Goal: Communication & Community: Answer question/provide support

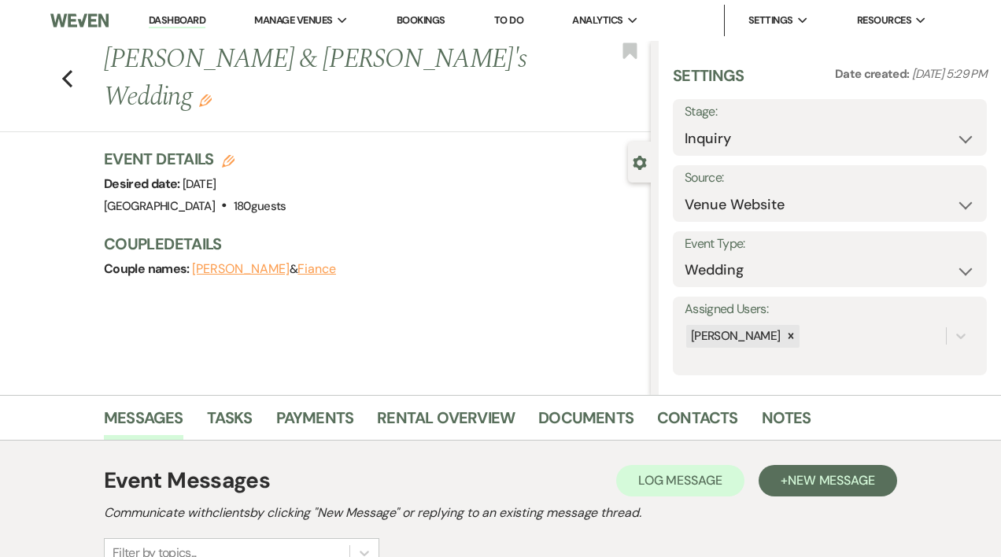
select select "5"
click at [190, 20] on link "Dashboard" at bounding box center [177, 20] width 57 height 15
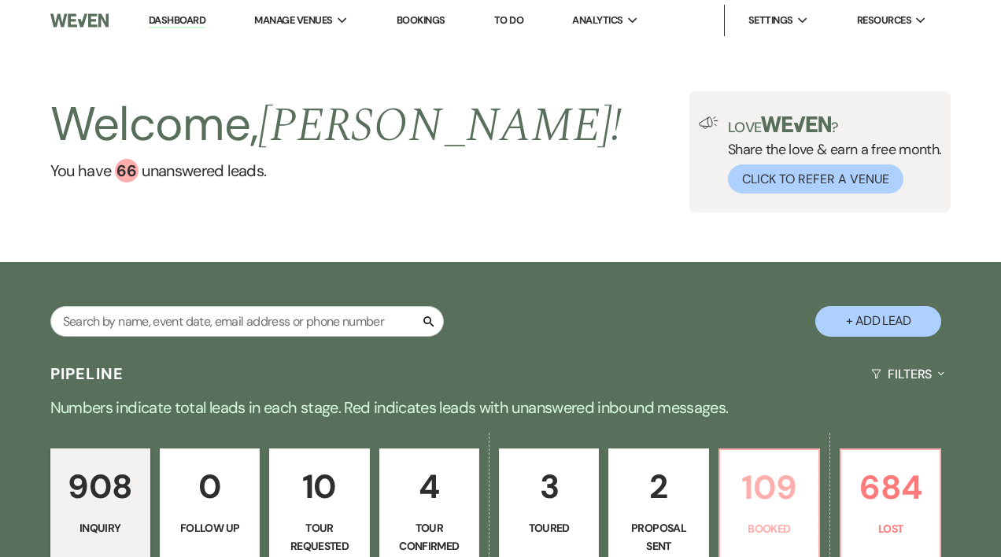
click at [755, 495] on p "109" at bounding box center [768, 487] width 79 height 53
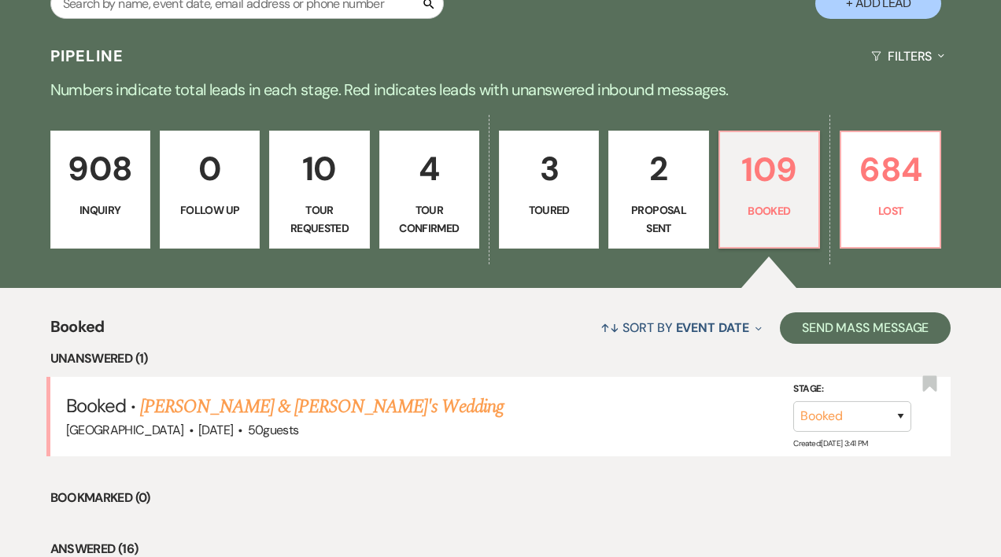
scroll to position [460, 0]
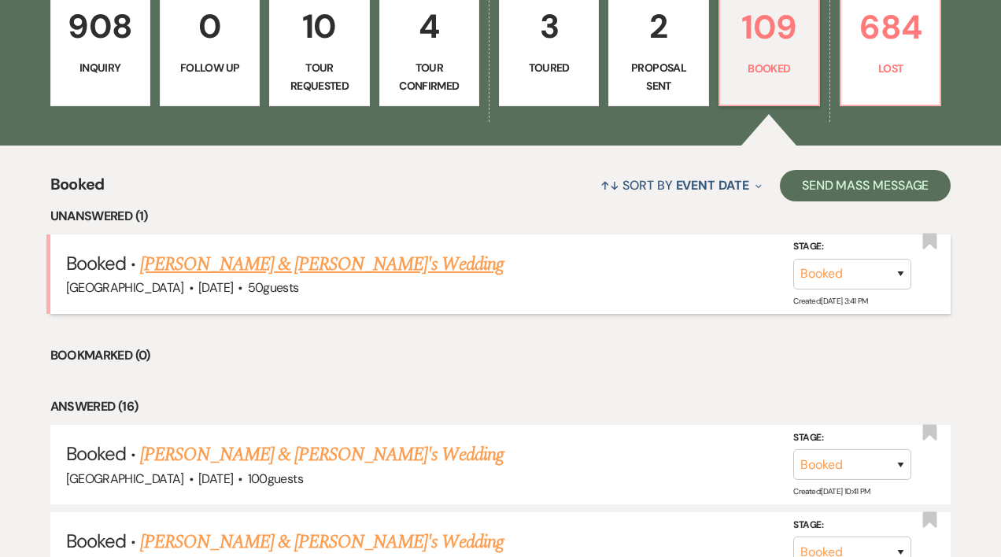
click at [343, 266] on link "[PERSON_NAME] & [PERSON_NAME]'s Wedding" at bounding box center [321, 264] width 363 height 28
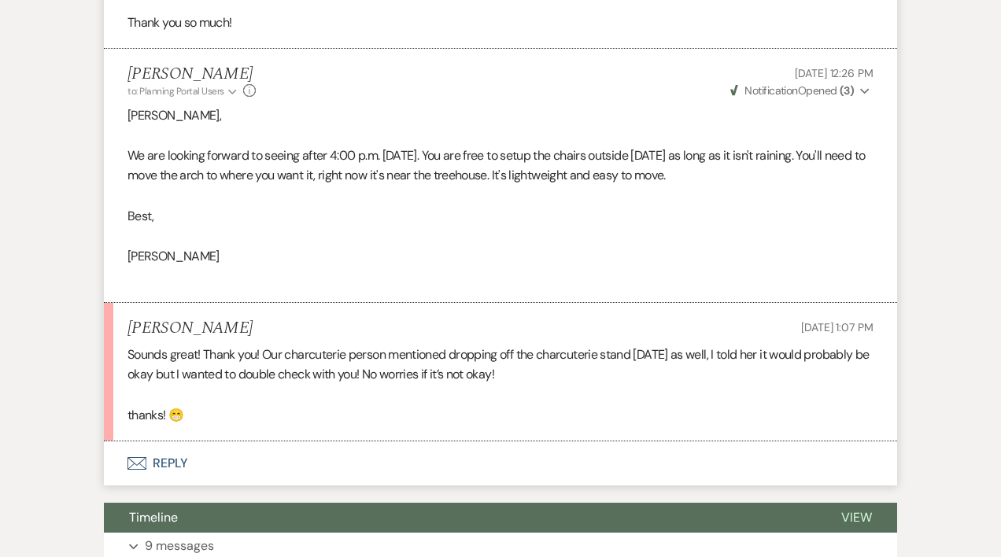
scroll to position [694, 0]
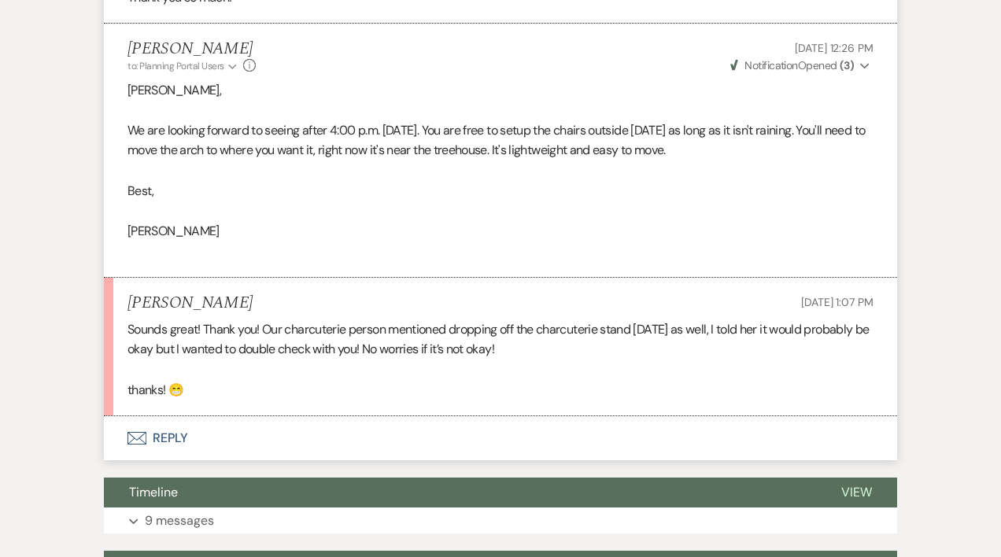
click at [180, 437] on button "Envelope Reply" at bounding box center [500, 438] width 793 height 44
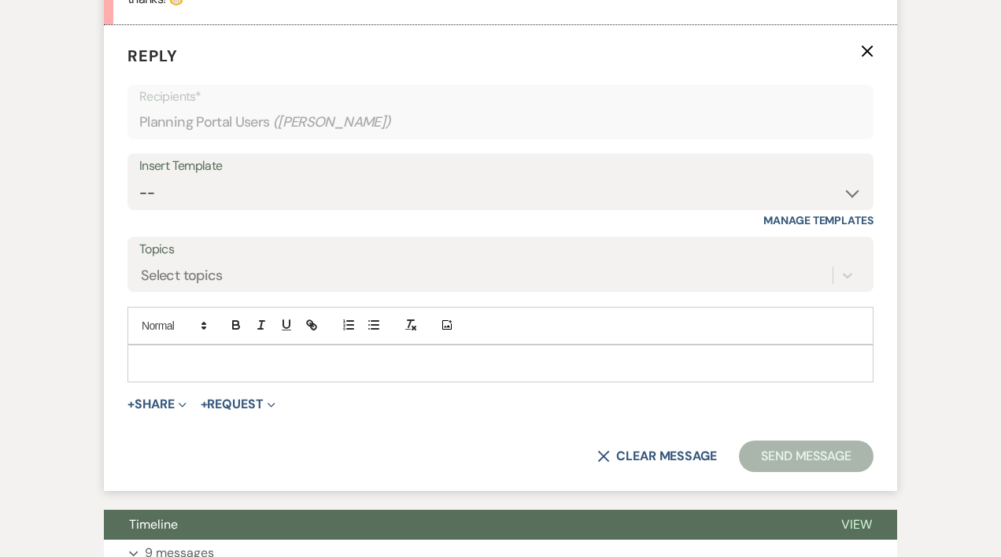
scroll to position [1090, 0]
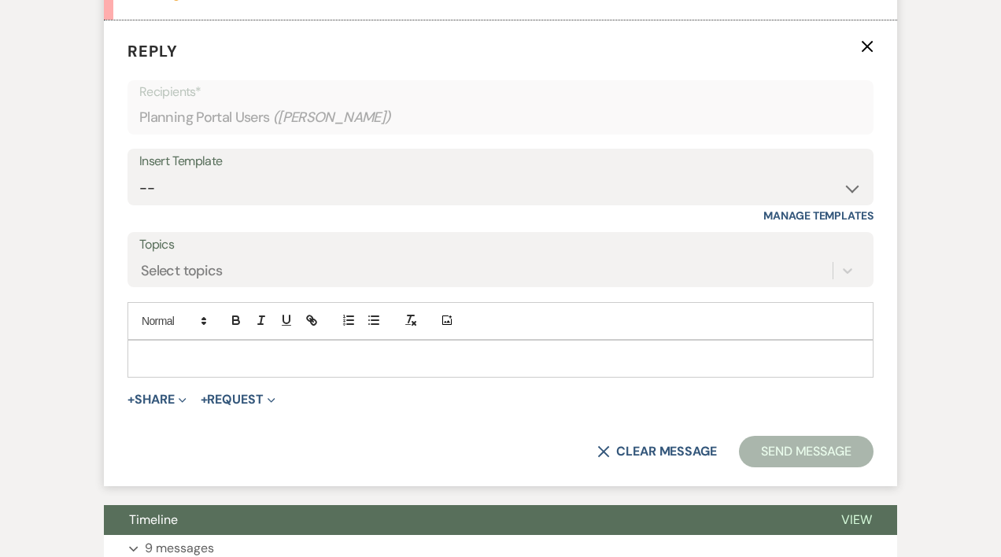
click at [152, 352] on p at bounding box center [500, 358] width 721 height 17
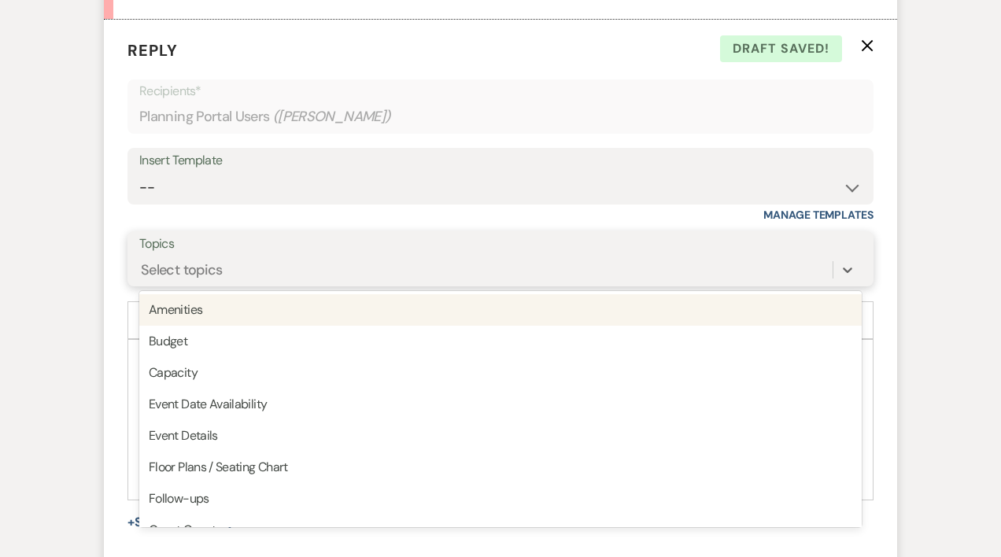
click at [190, 260] on div "Select topics" at bounding box center [182, 270] width 82 height 21
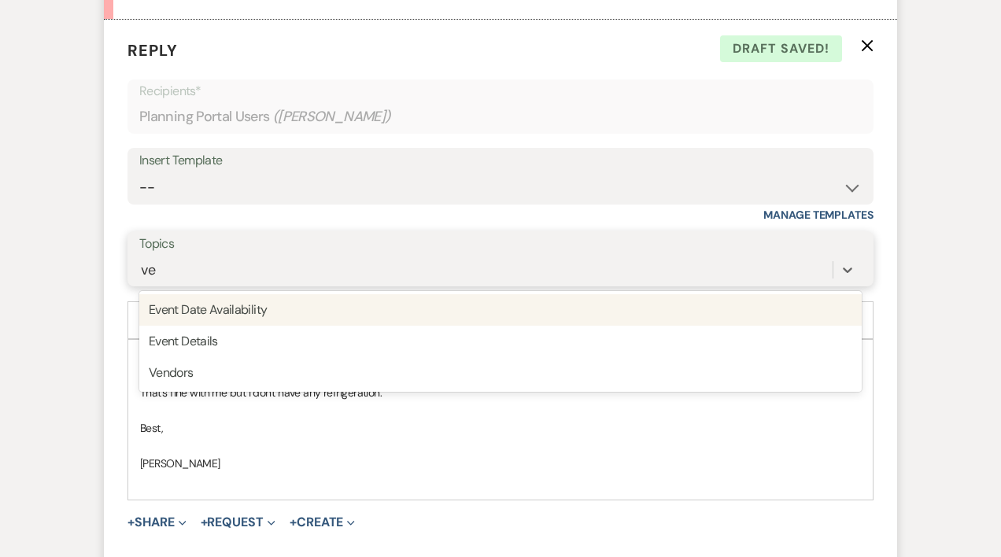
type input "ven"
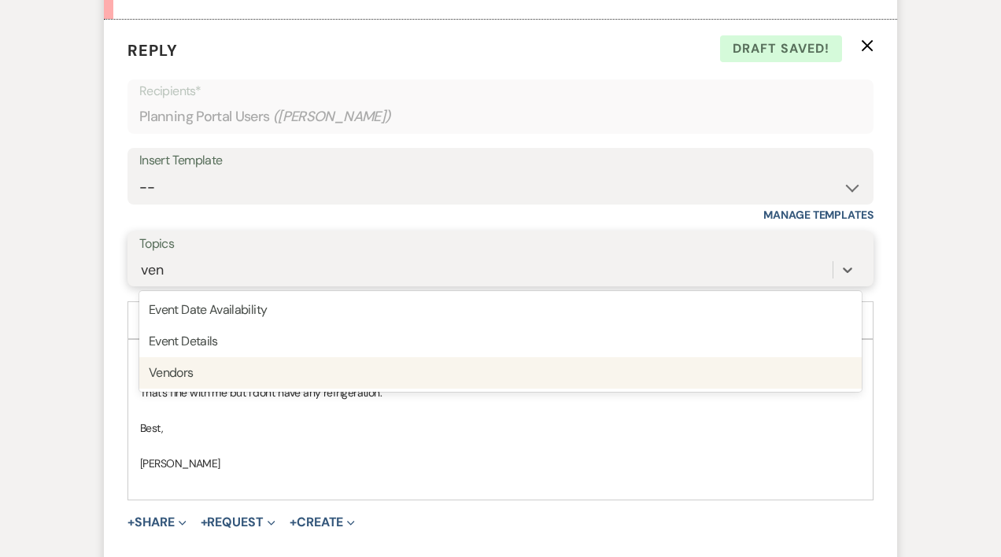
click at [180, 377] on div "Vendors" at bounding box center [500, 372] width 722 height 31
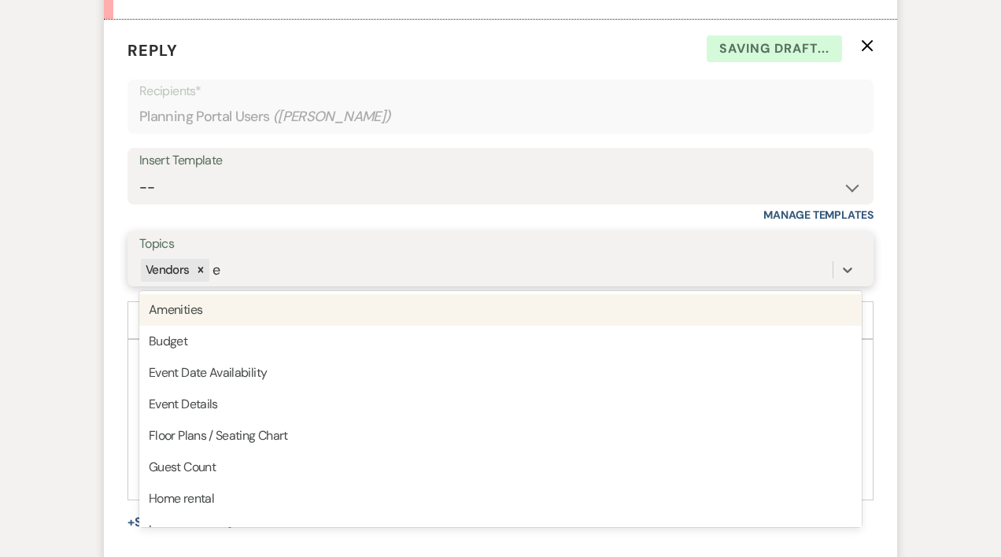
type input "ev"
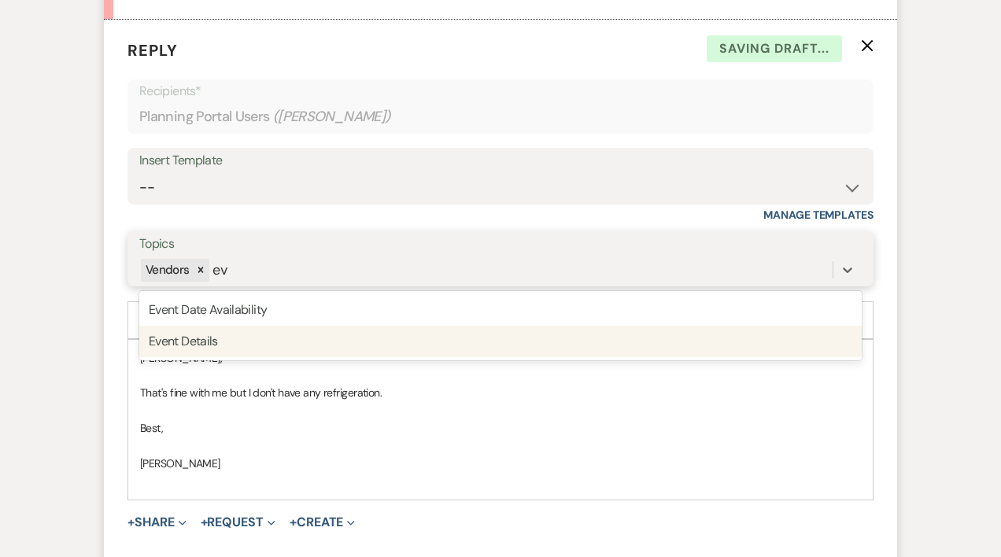
click at [208, 344] on div "Event Details" at bounding box center [500, 341] width 722 height 31
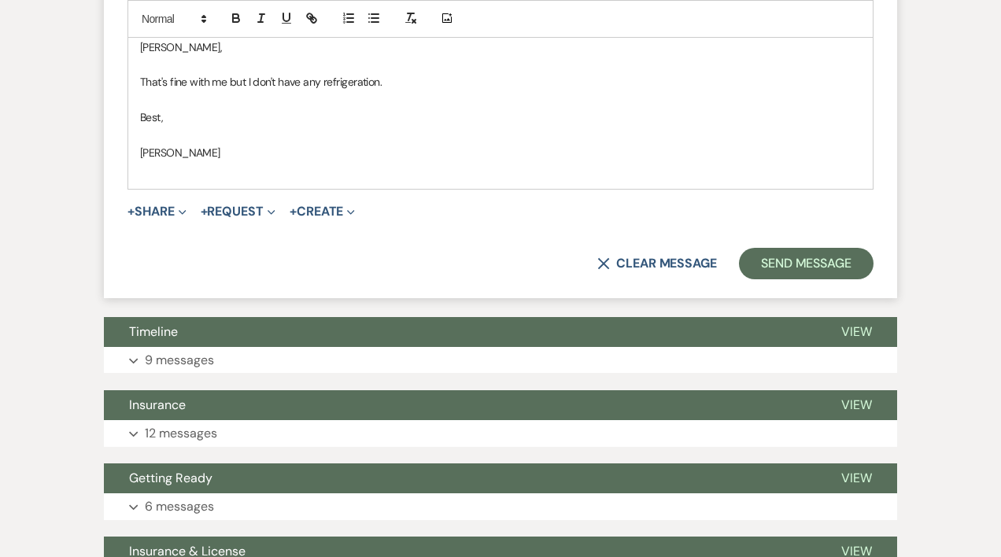
scroll to position [1423, 0]
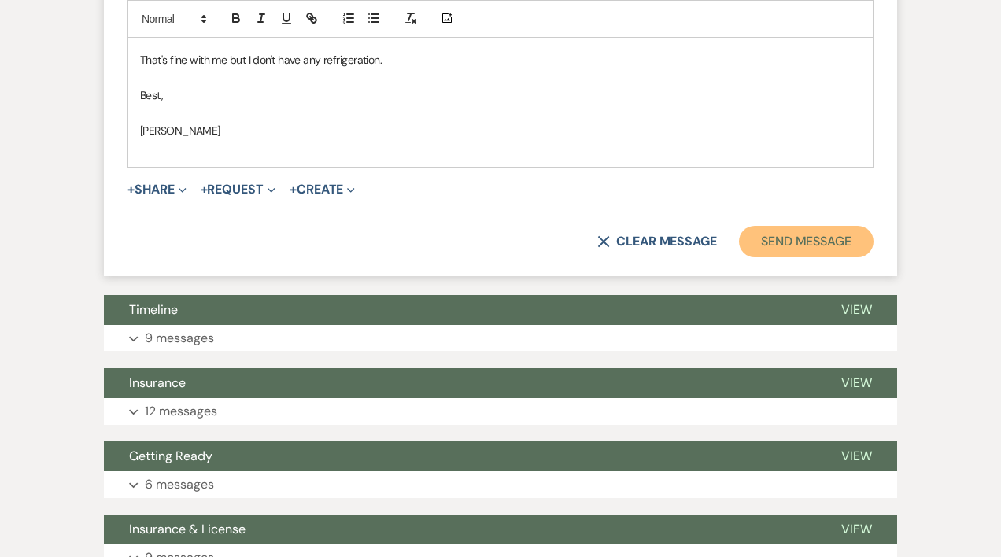
click at [802, 244] on button "Send Message" at bounding box center [806, 241] width 135 height 31
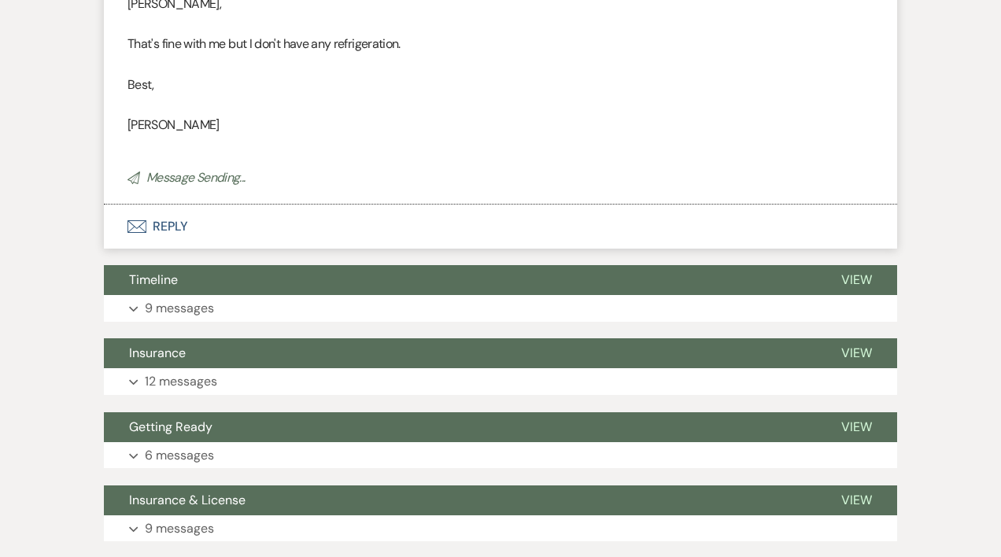
scroll to position [0, 0]
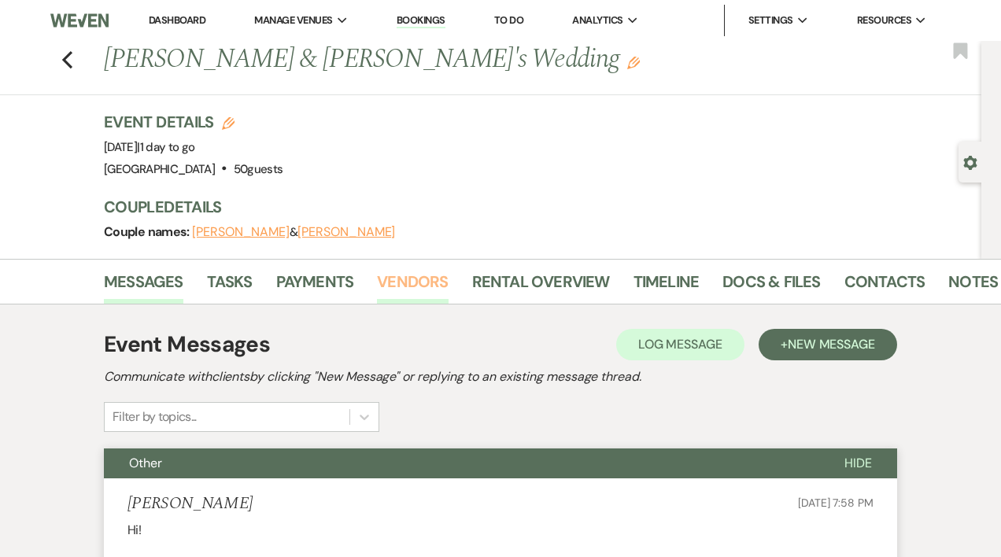
click at [400, 282] on link "Vendors" at bounding box center [412, 286] width 71 height 35
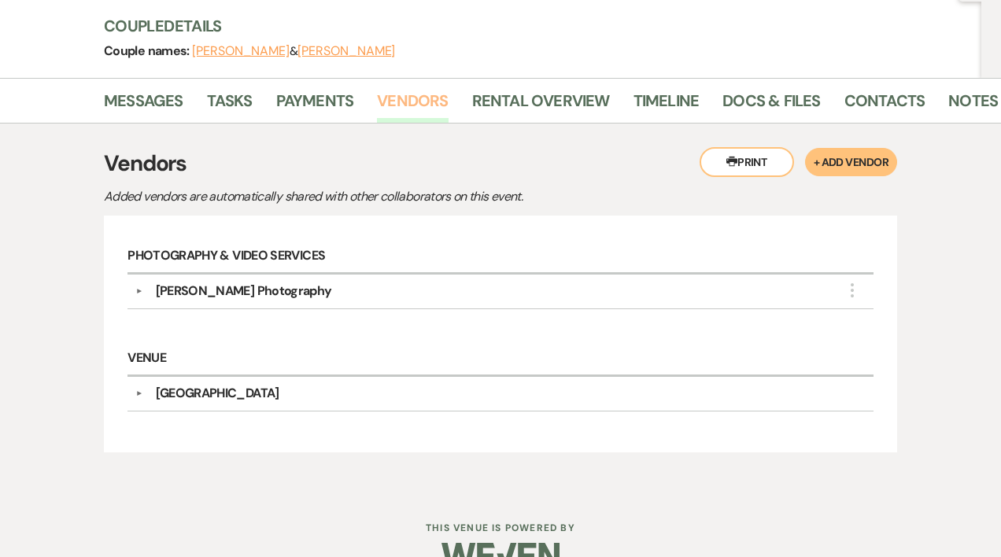
scroll to position [215, 0]
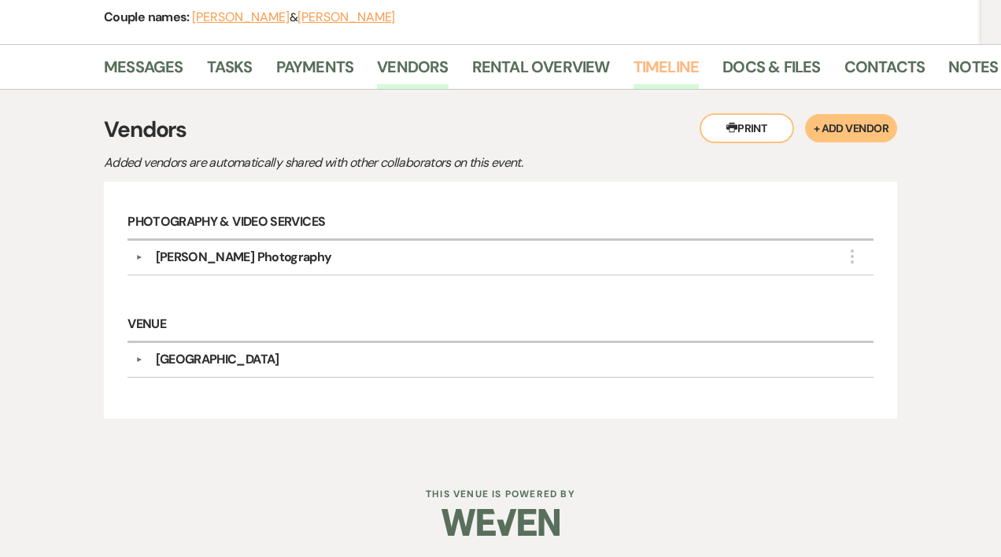
click at [678, 67] on link "Timeline" at bounding box center [666, 71] width 66 height 35
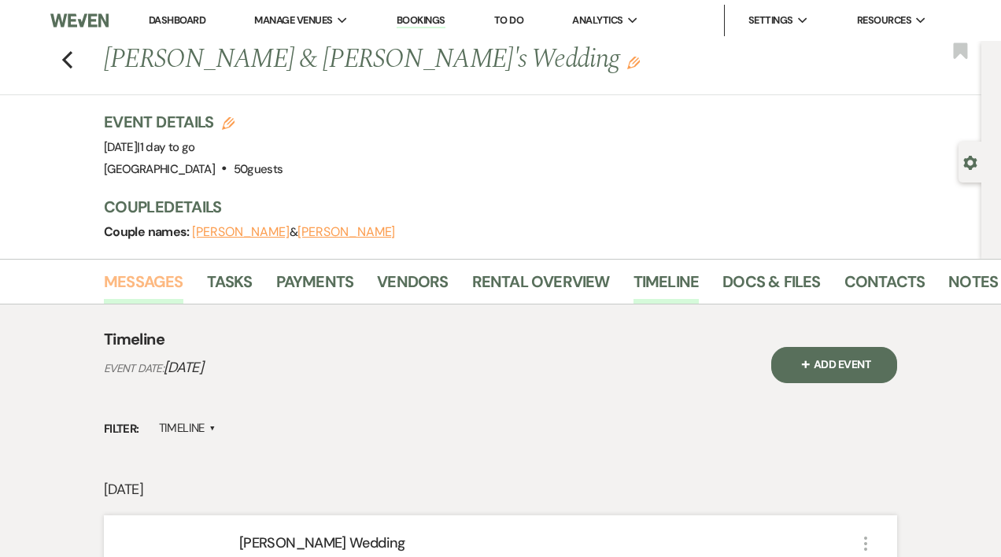
click at [149, 280] on link "Messages" at bounding box center [143, 286] width 79 height 35
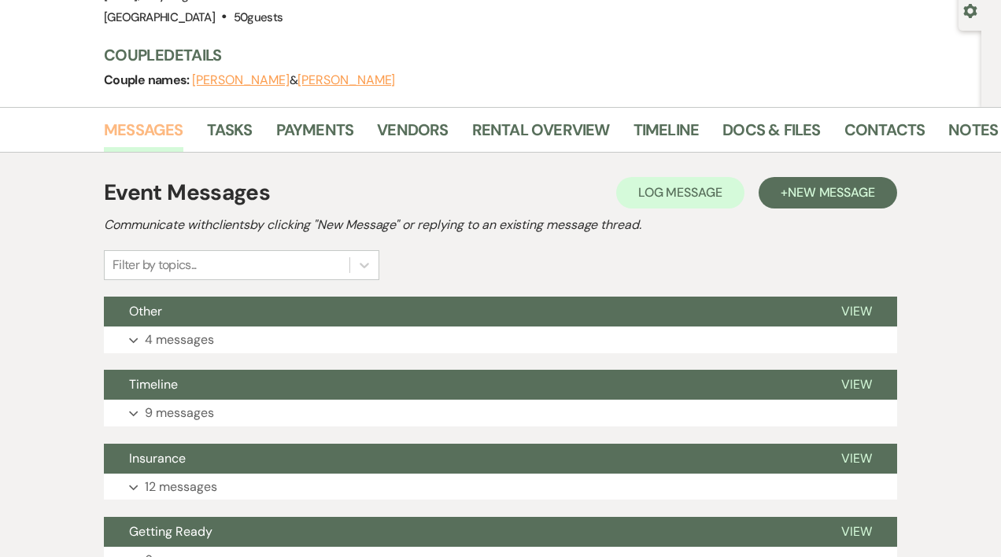
scroll to position [153, 0]
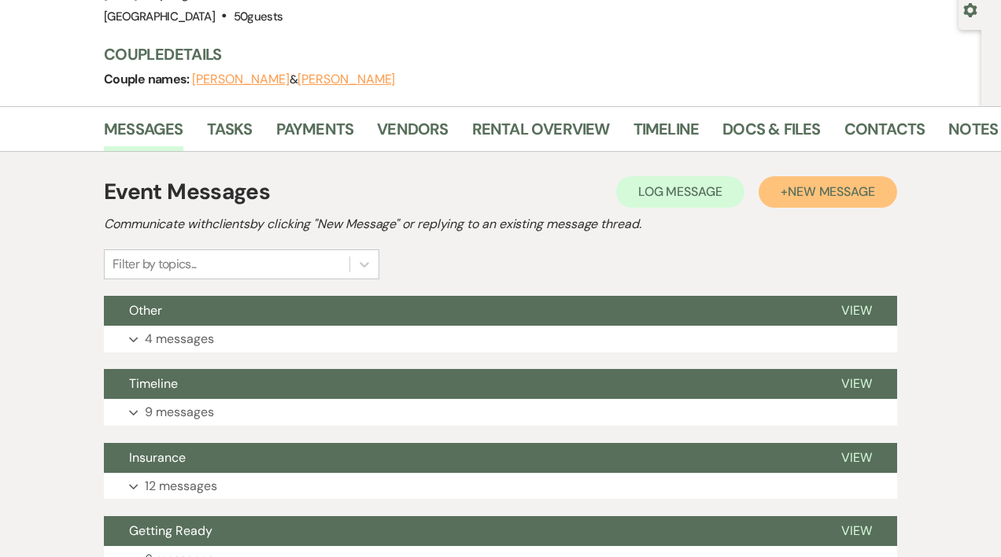
click at [801, 201] on button "+ New Message" at bounding box center [827, 191] width 138 height 31
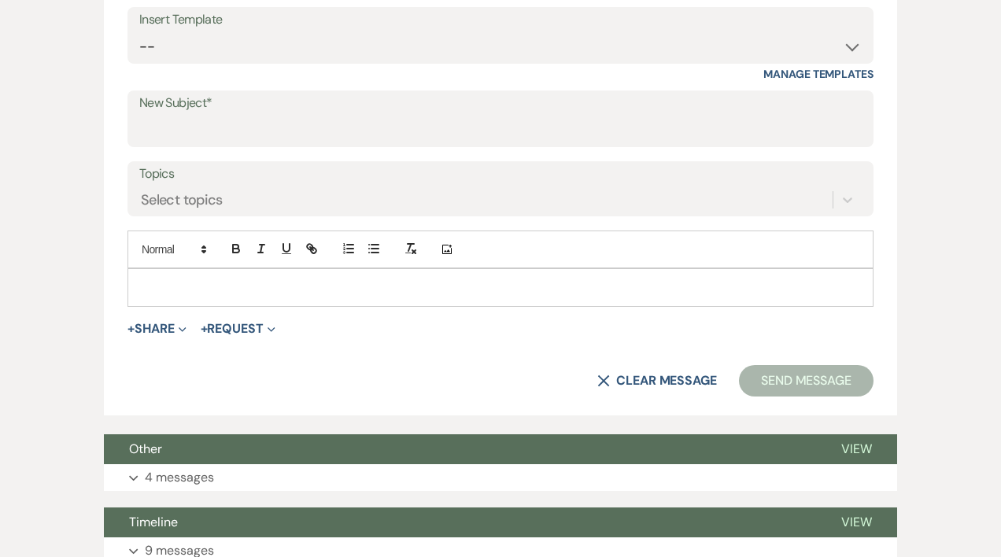
scroll to position [631, 0]
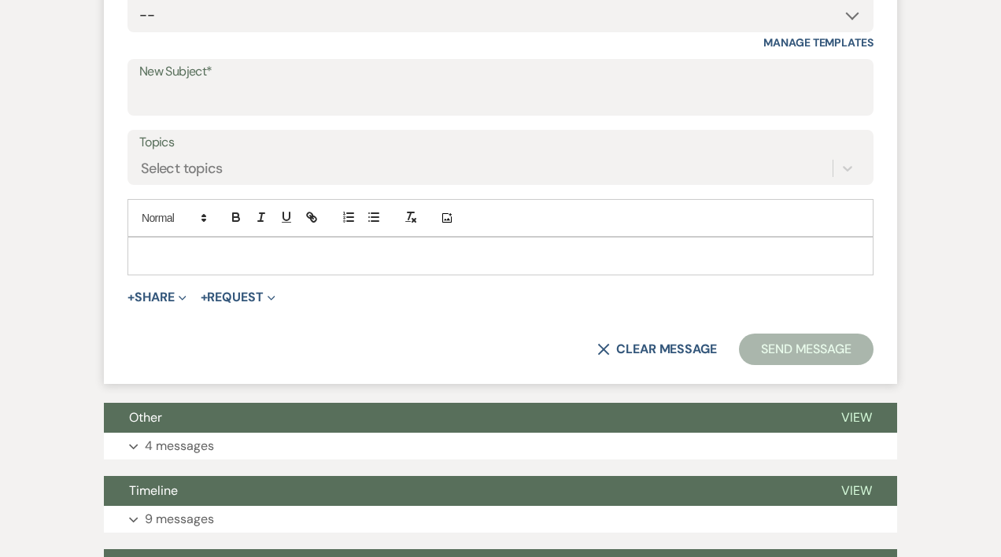
click at [164, 248] on p at bounding box center [500, 255] width 721 height 17
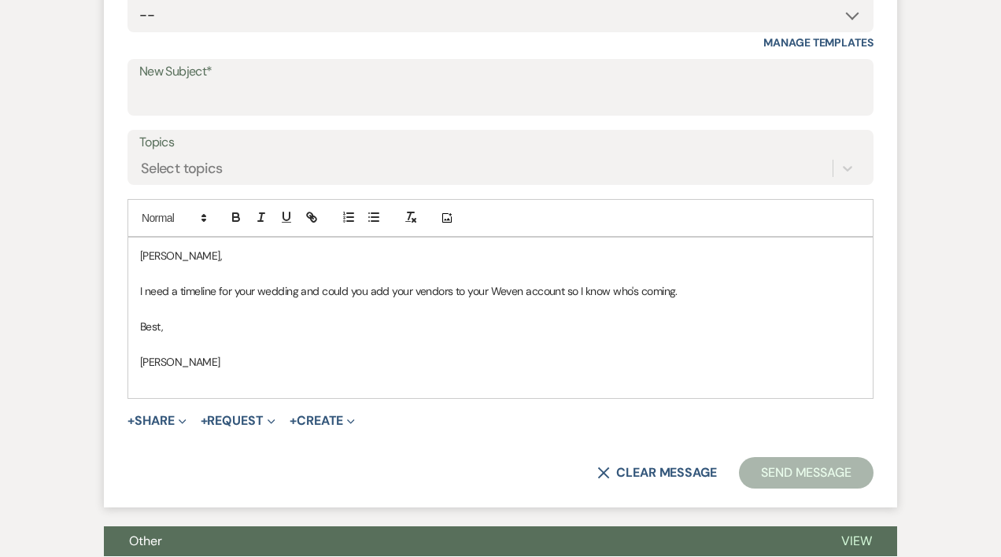
click at [168, 146] on label "Topics" at bounding box center [500, 142] width 722 height 23
click at [142, 158] on input "Topics" at bounding box center [142, 168] width 2 height 21
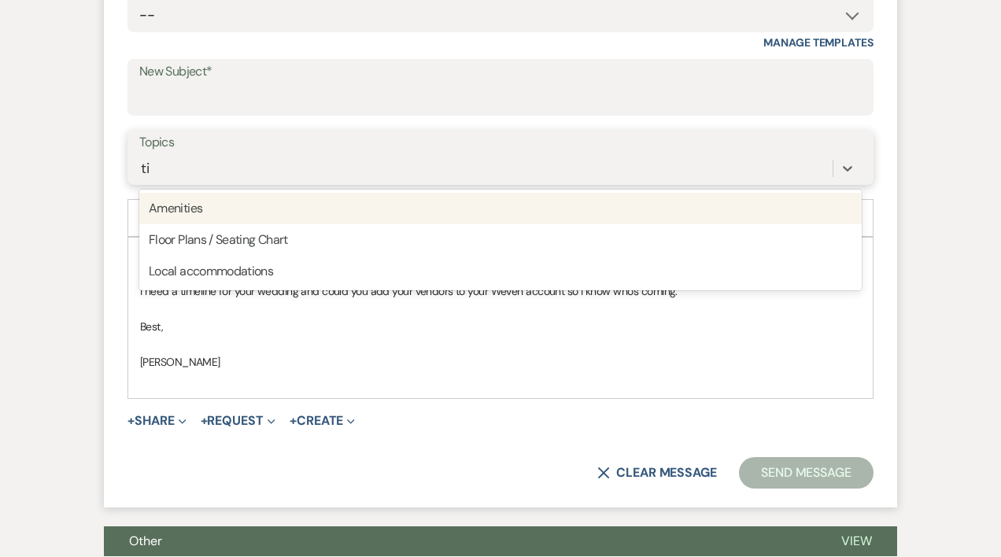
type input "t"
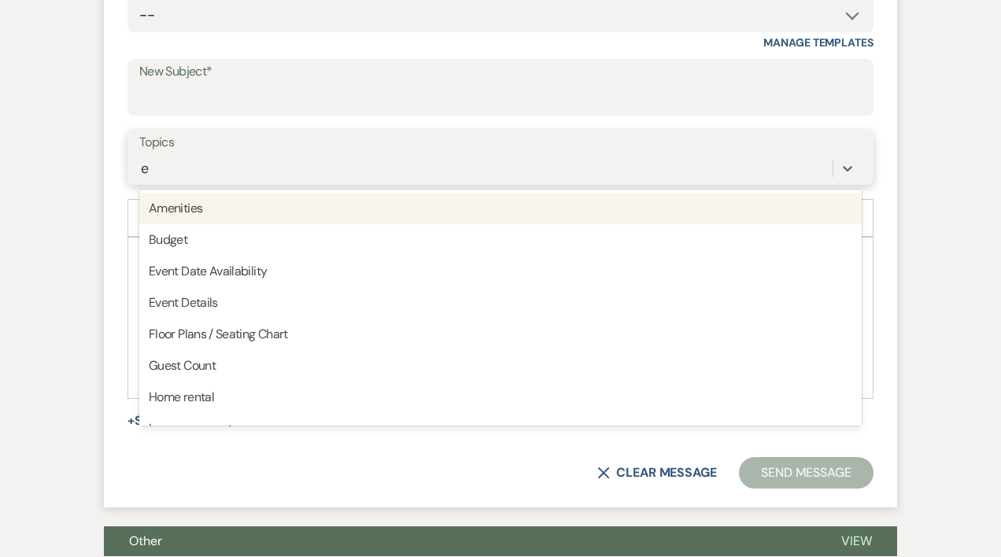
type input "ev"
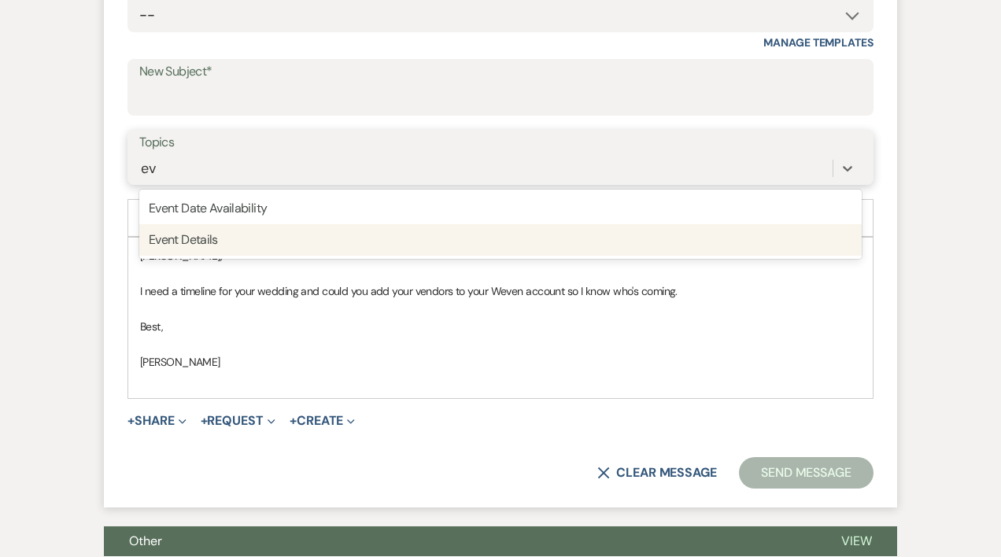
click at [198, 241] on div "Event Details" at bounding box center [500, 239] width 722 height 31
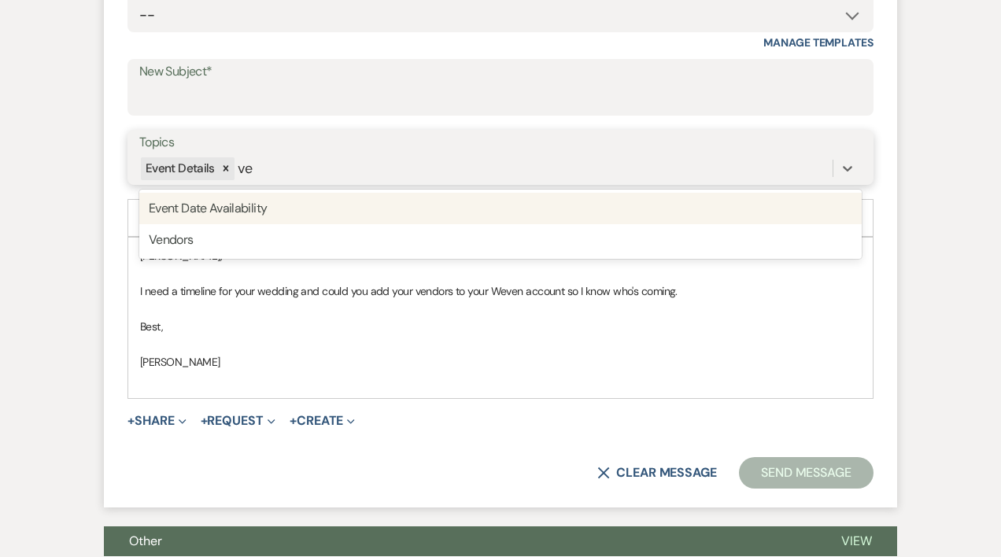
type input "ven"
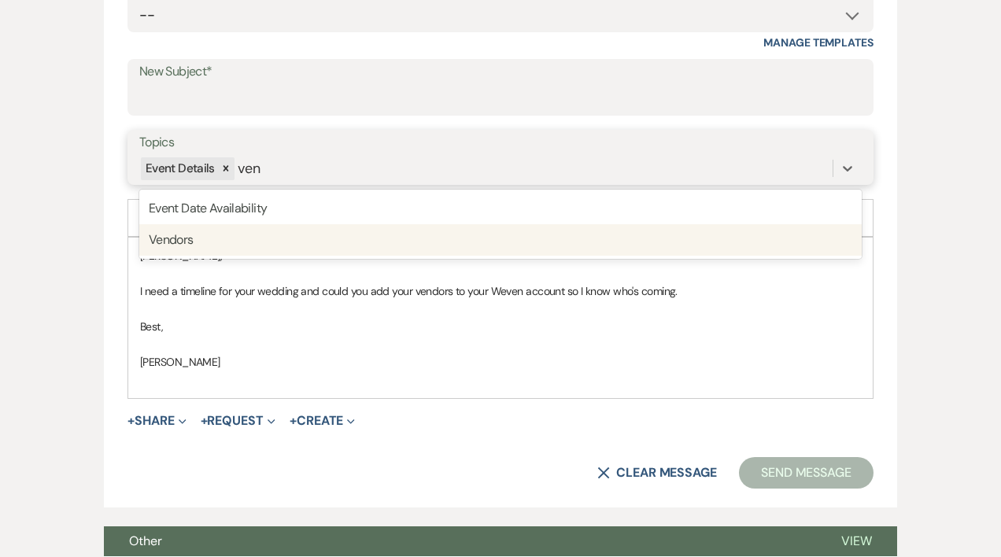
click at [181, 240] on div "Vendors" at bounding box center [500, 239] width 722 height 31
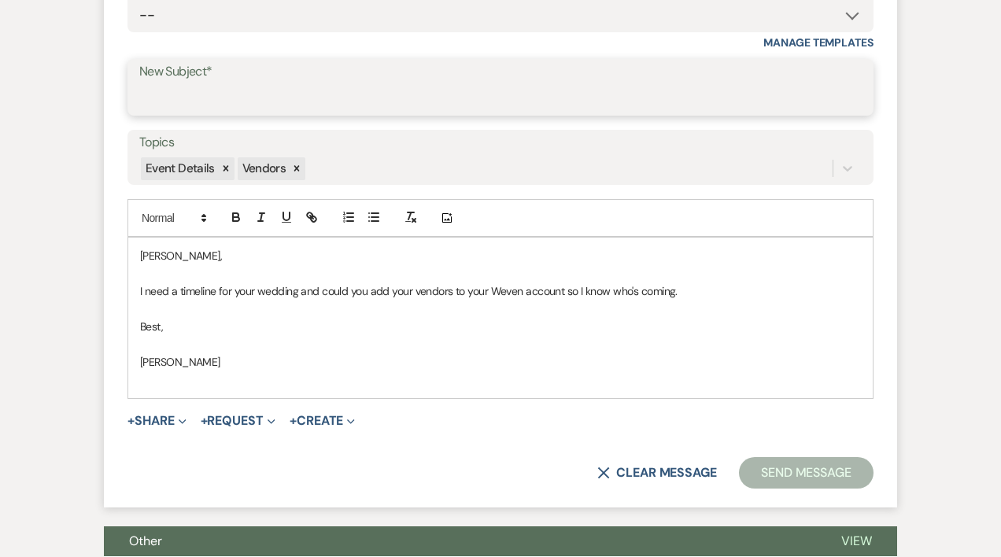
click at [224, 100] on input "New Subject*" at bounding box center [500, 98] width 722 height 31
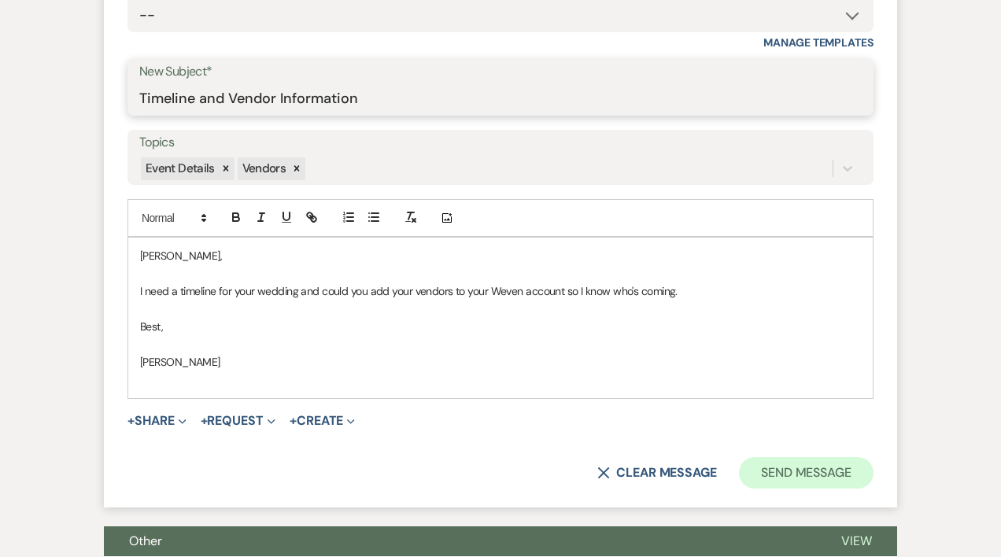
type input "Timeline and Vendor Information"
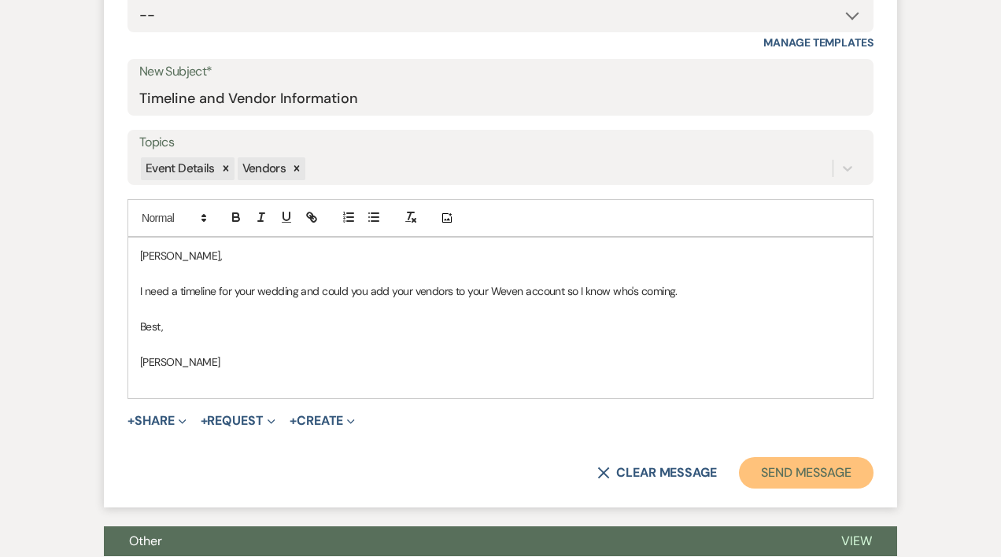
click at [764, 468] on button "Send Message" at bounding box center [806, 472] width 135 height 31
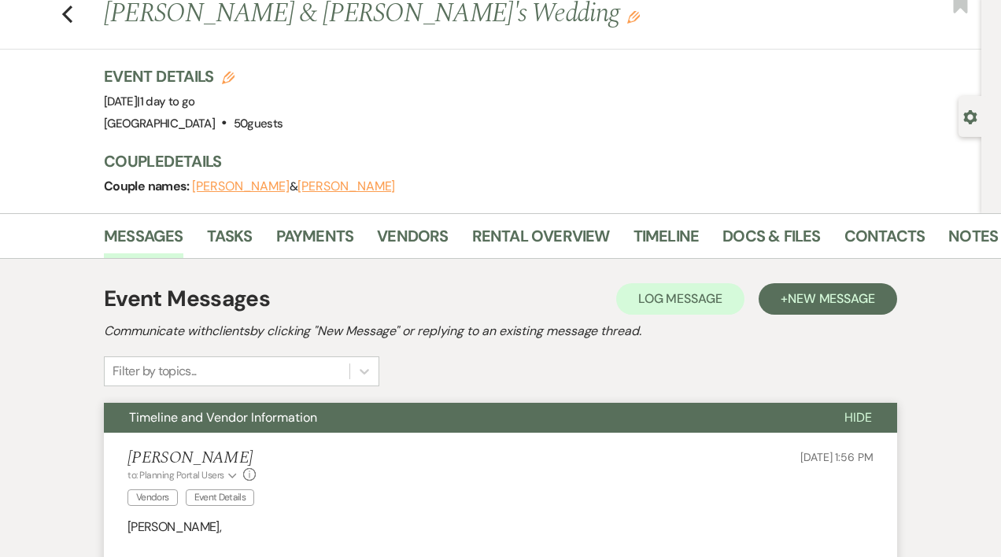
scroll to position [0, 0]
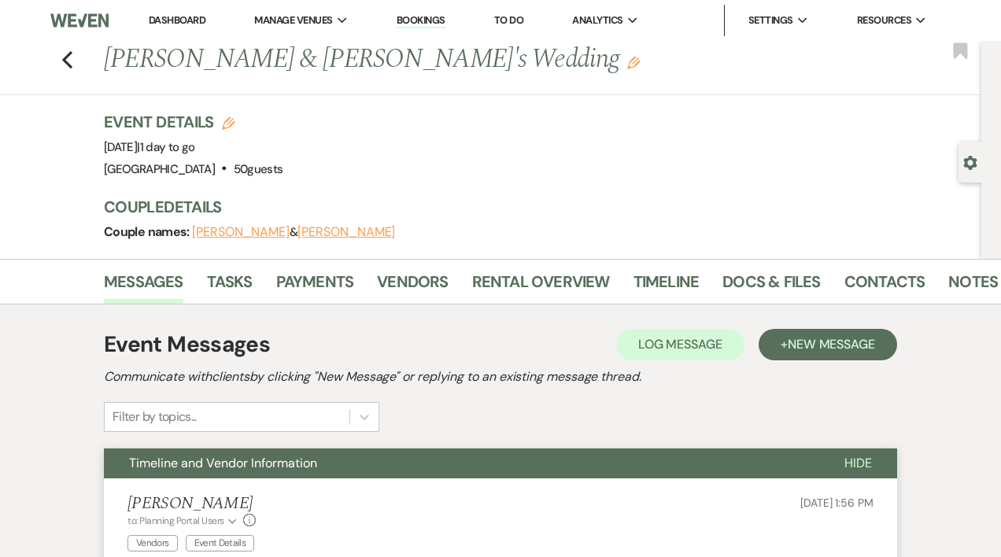
click at [185, 22] on link "Dashboard" at bounding box center [177, 19] width 57 height 13
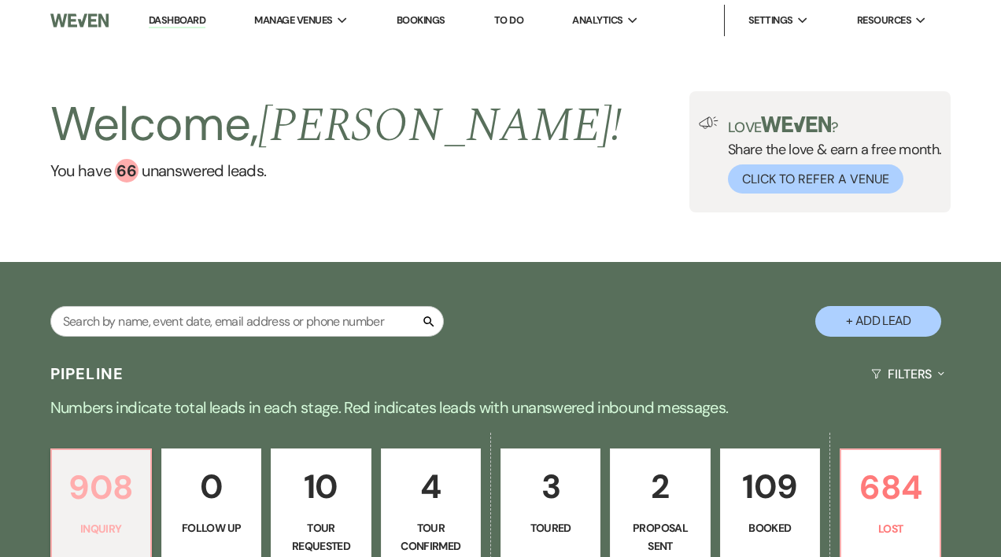
click at [115, 490] on p "908" at bounding box center [100, 487] width 79 height 53
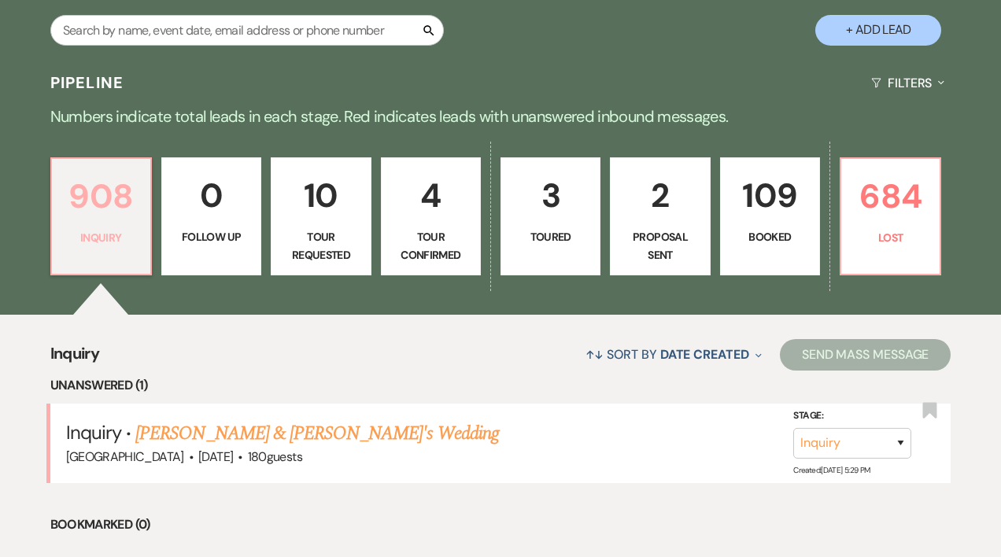
scroll to position [330, 0]
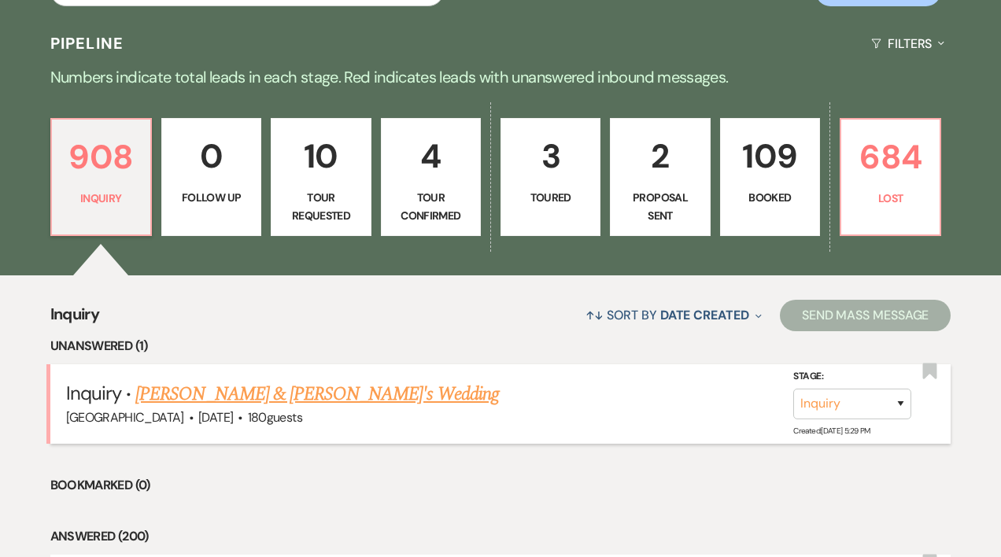
click at [297, 399] on link "[PERSON_NAME] & [PERSON_NAME]'s Wedding" at bounding box center [316, 394] width 363 height 28
select select "5"
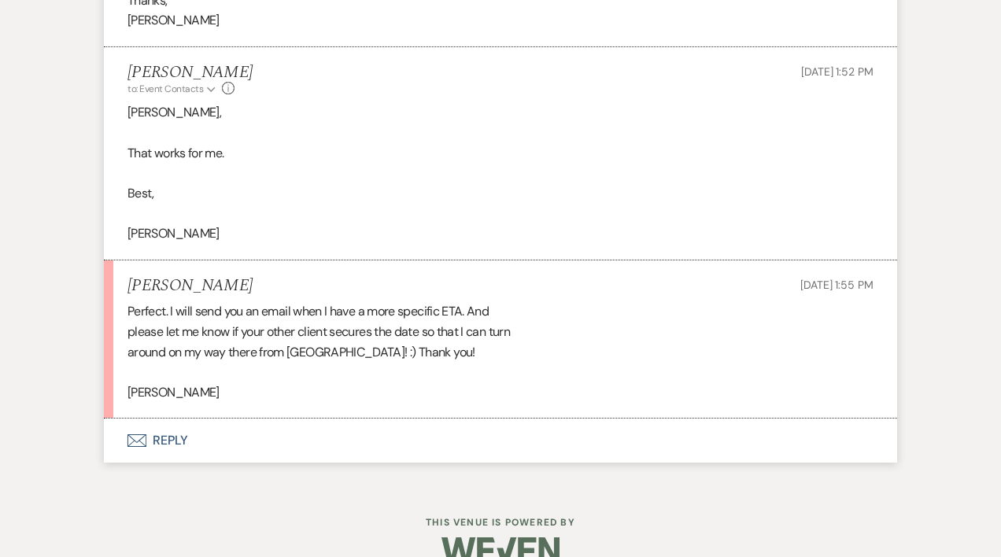
scroll to position [4470, 0]
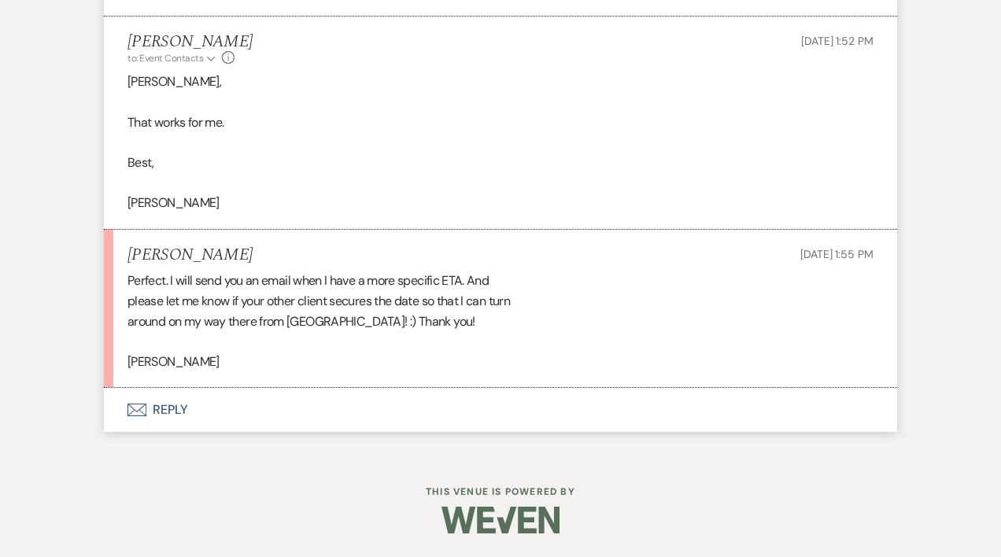
click at [174, 411] on button "Envelope Reply" at bounding box center [500, 410] width 793 height 44
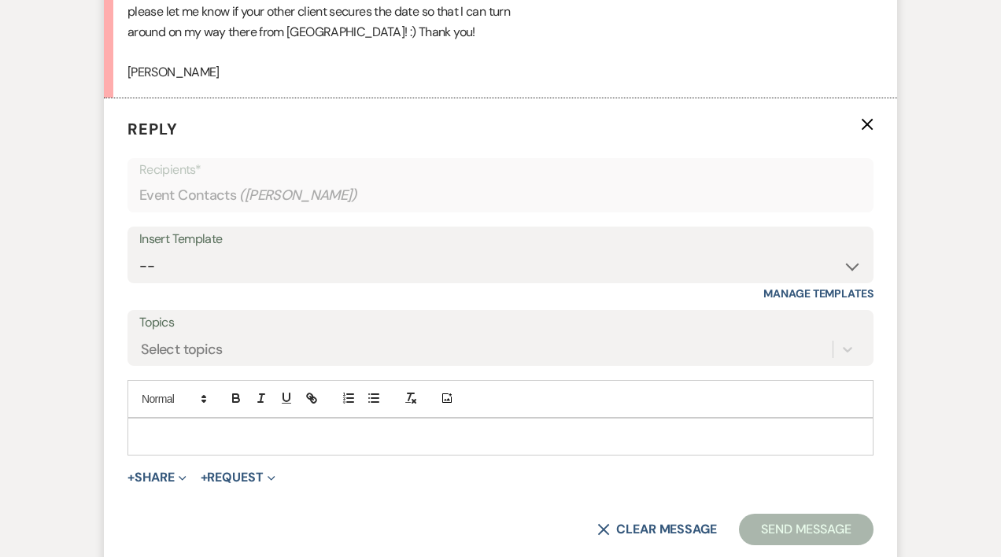
scroll to position [4778, 0]
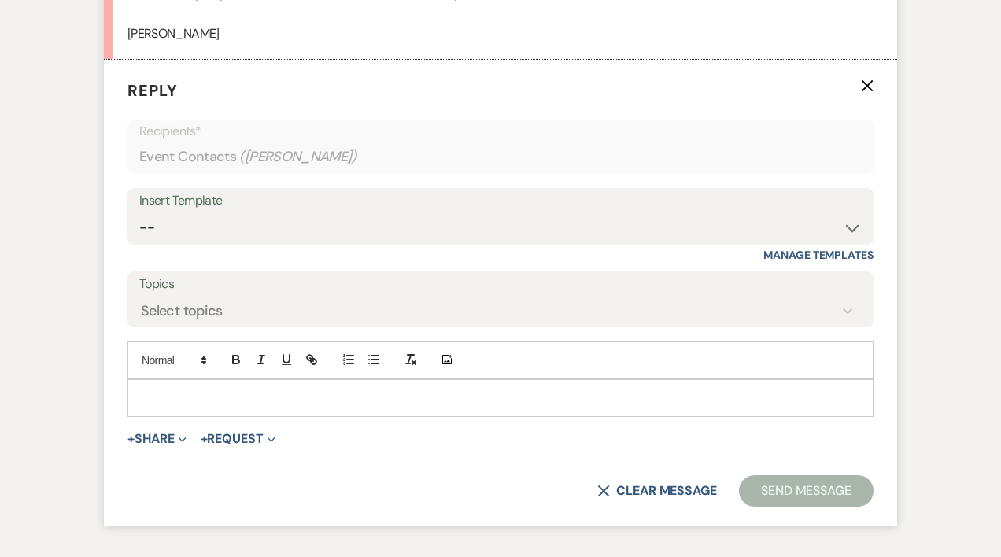
click at [320, 403] on div at bounding box center [500, 398] width 744 height 36
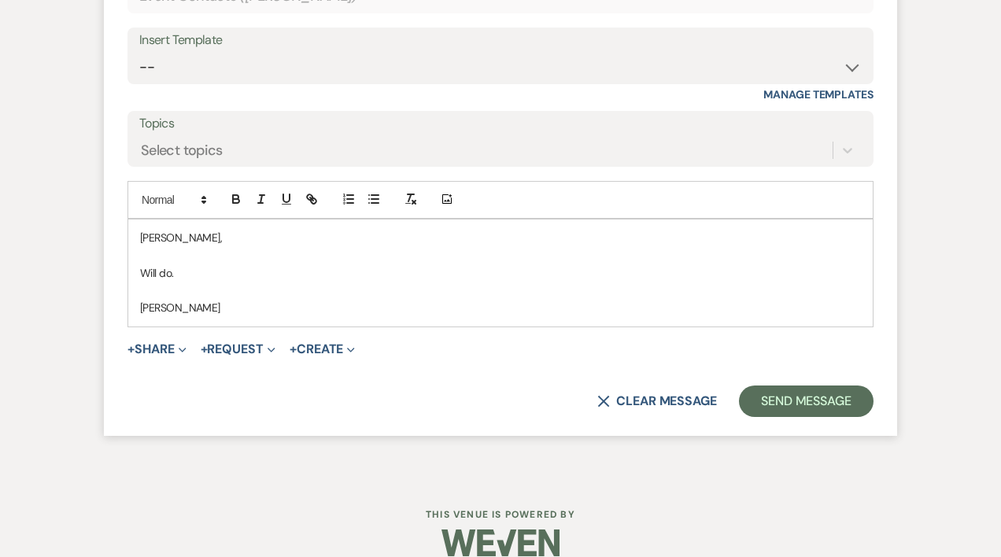
scroll to position [4980, 0]
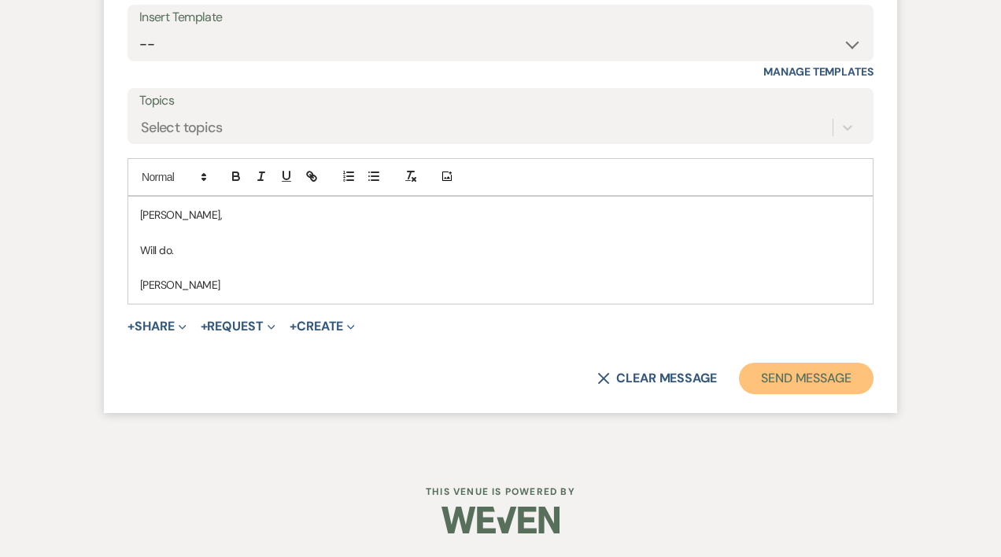
click at [835, 389] on button "Send Message" at bounding box center [806, 378] width 135 height 31
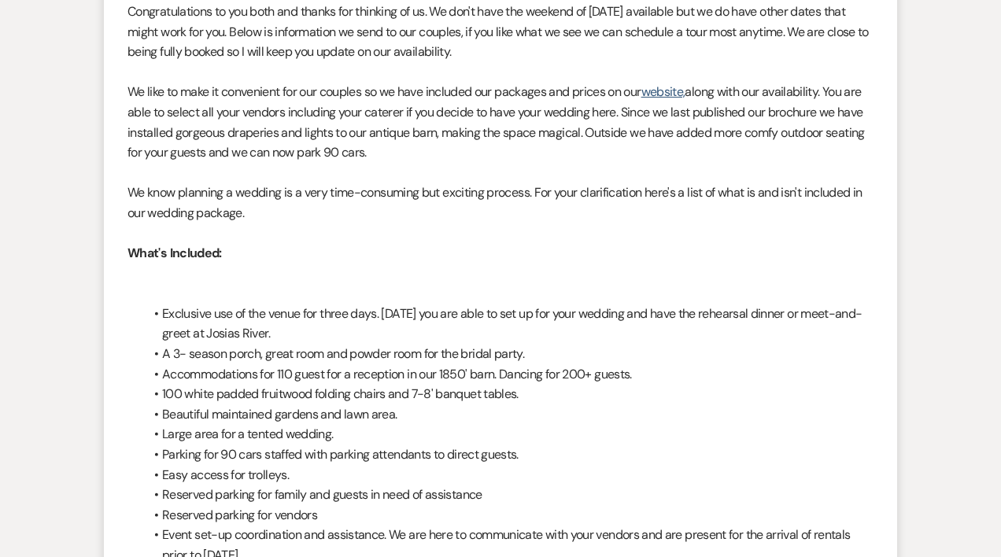
scroll to position [0, 0]
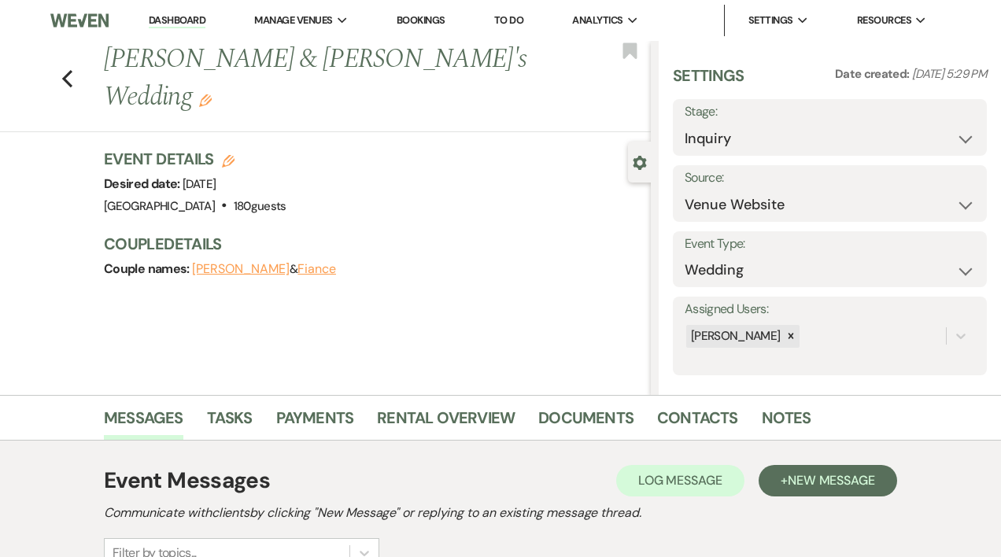
click at [185, 17] on link "Dashboard" at bounding box center [177, 20] width 57 height 15
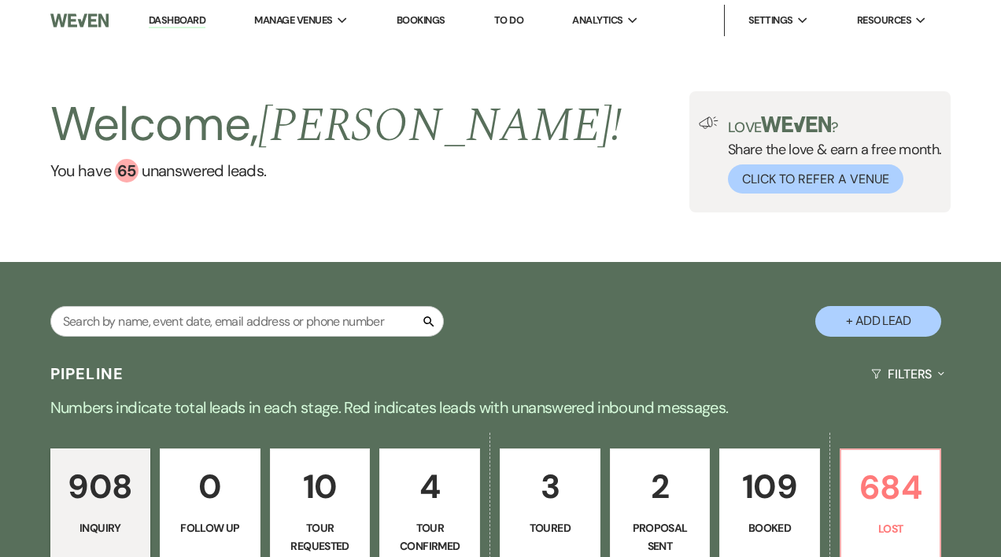
click at [650, 518] on link "2 Proposal Sent" at bounding box center [660, 507] width 101 height 118
select select "6"
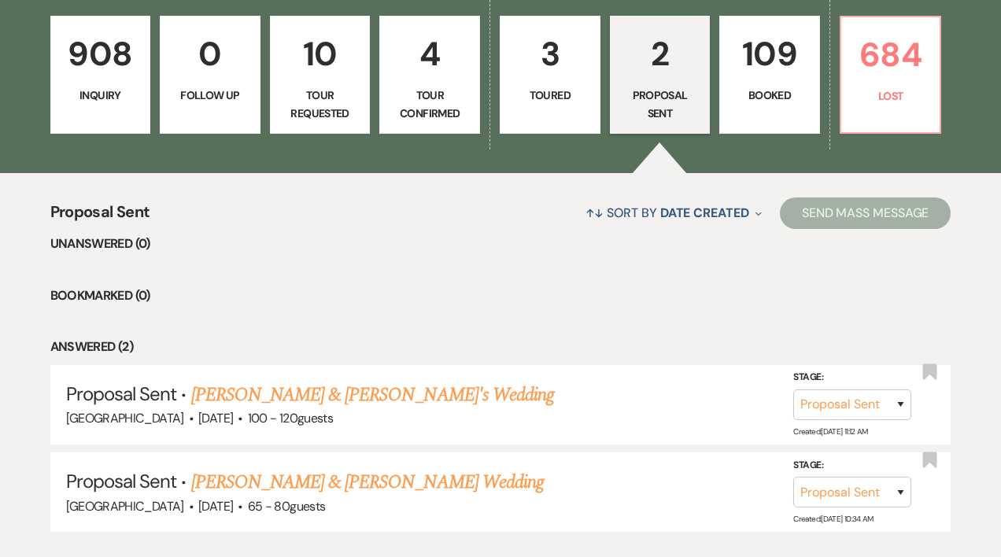
scroll to position [442, 0]
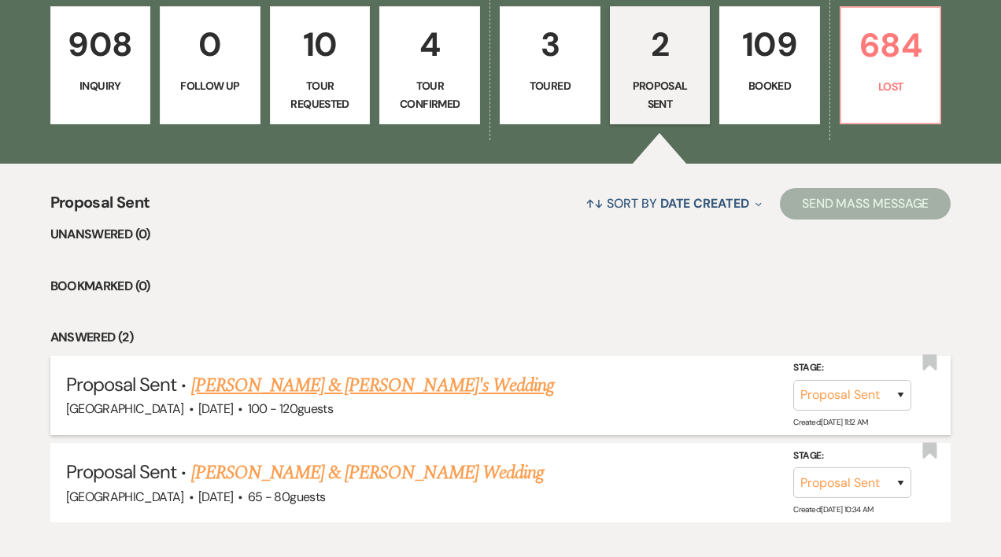
click at [327, 389] on link "[PERSON_NAME] & [PERSON_NAME]'s Wedding" at bounding box center [372, 385] width 363 height 28
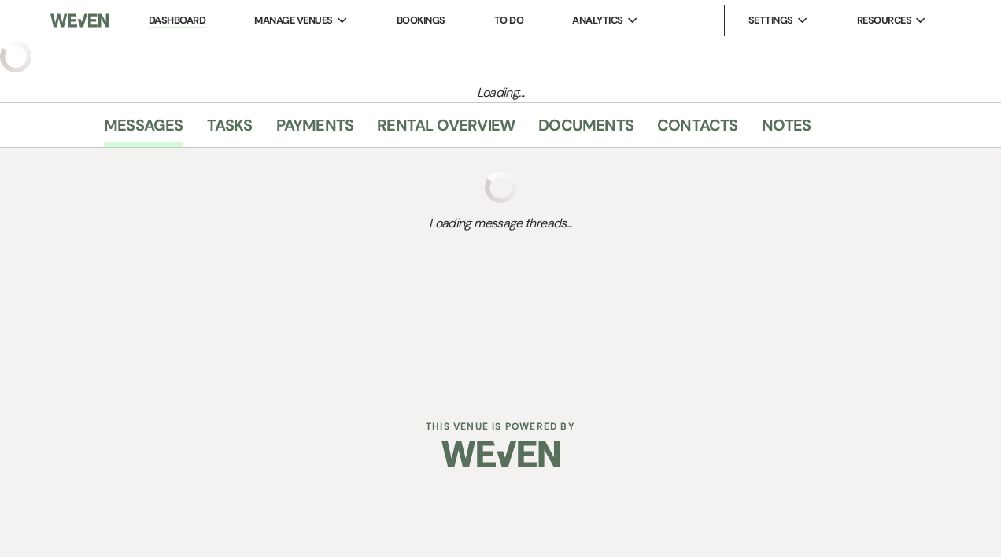
select select "6"
select select "5"
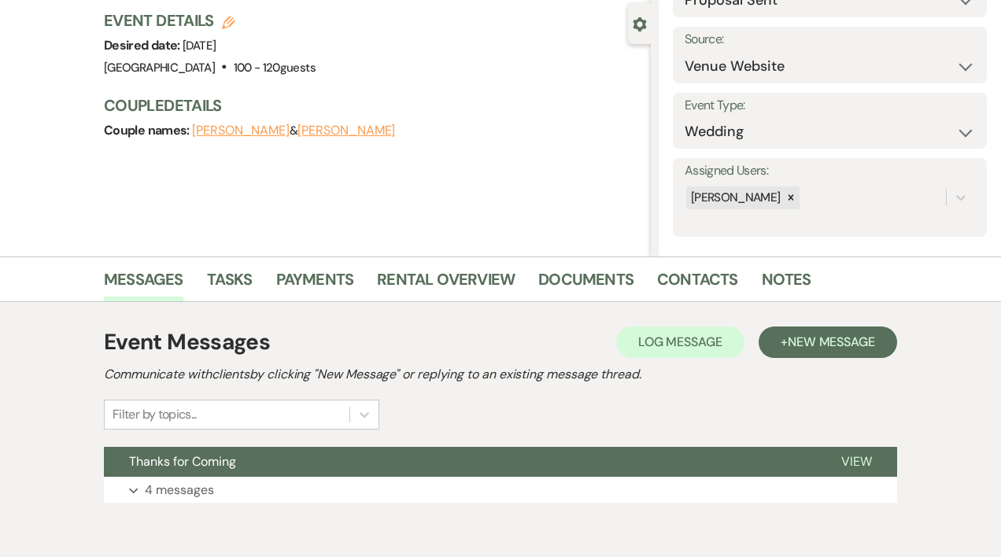
scroll to position [209, 0]
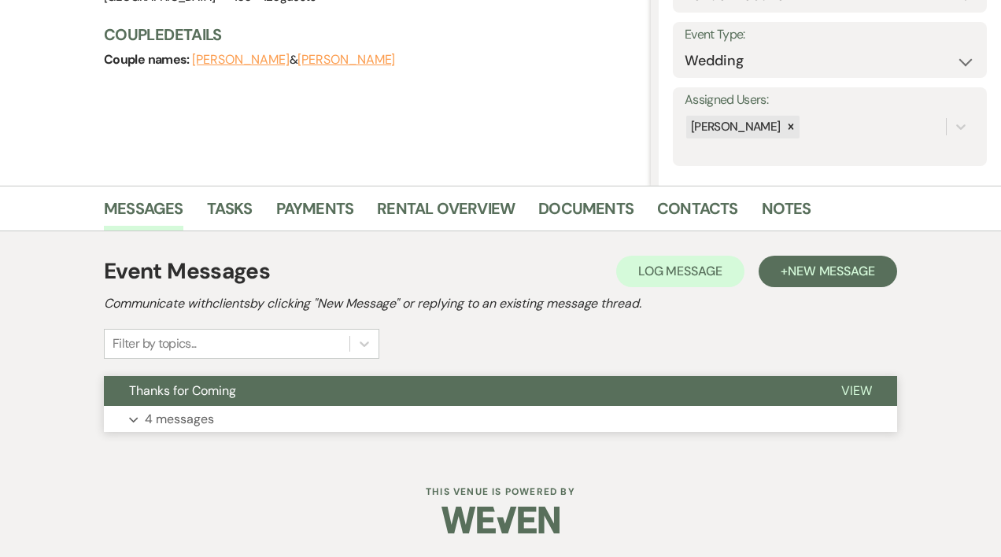
click at [183, 419] on p "4 messages" at bounding box center [179, 419] width 69 height 20
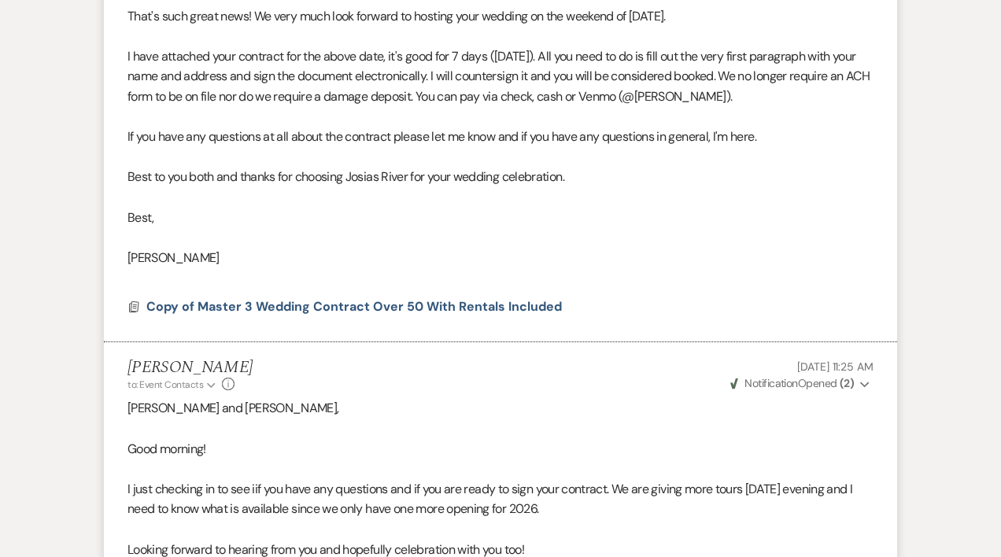
scroll to position [1704, 0]
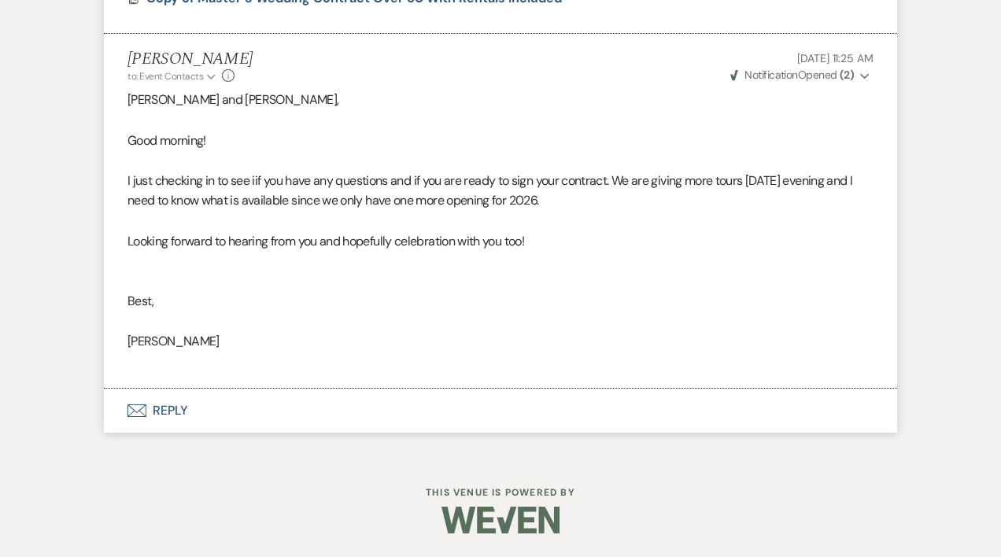
click at [175, 409] on button "Envelope Reply" at bounding box center [500, 411] width 793 height 44
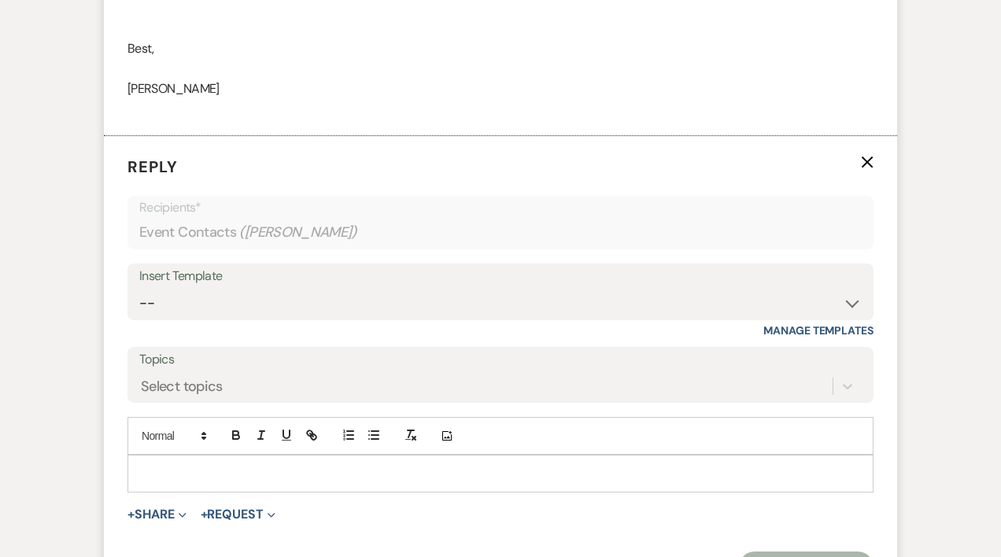
scroll to position [1958, 0]
click at [166, 470] on p at bounding box center [500, 471] width 721 height 17
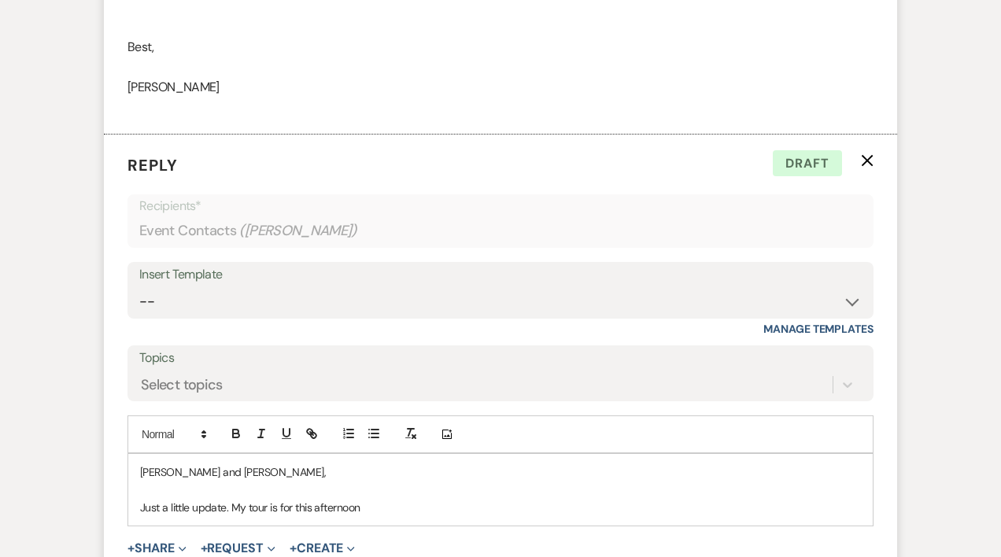
click at [371, 507] on p "Just a little update. My tour is for this afternoon" at bounding box center [500, 507] width 721 height 17
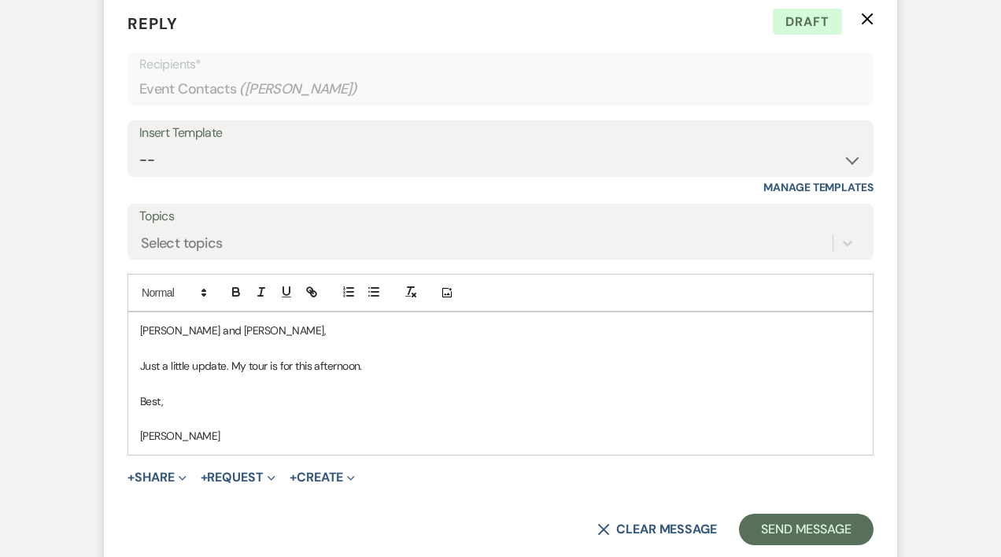
scroll to position [2120, 0]
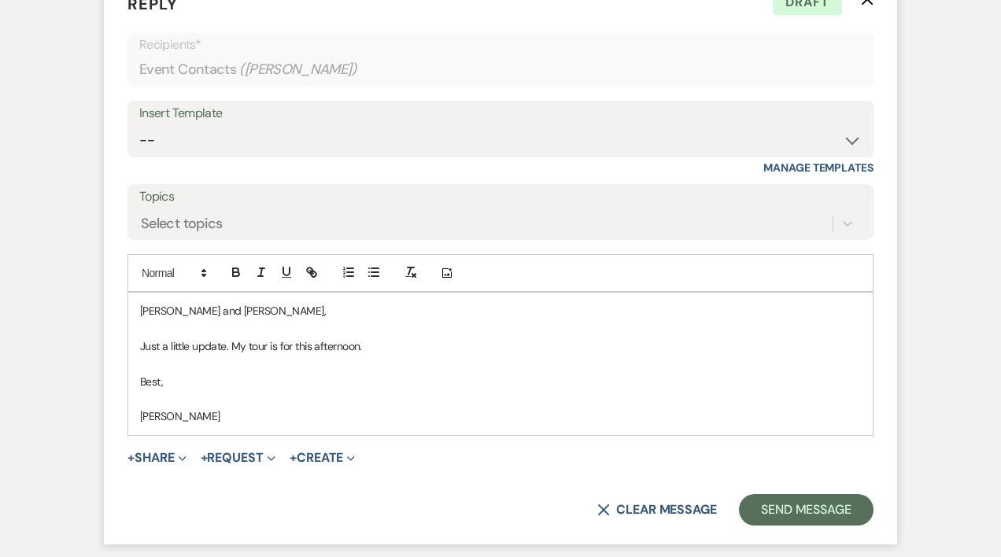
click at [396, 342] on p "Just a little update. My tour is for this afternoon." at bounding box center [500, 346] width 721 height 17
click at [291, 307] on p "[PERSON_NAME] and [PERSON_NAME]," at bounding box center [500, 310] width 721 height 17
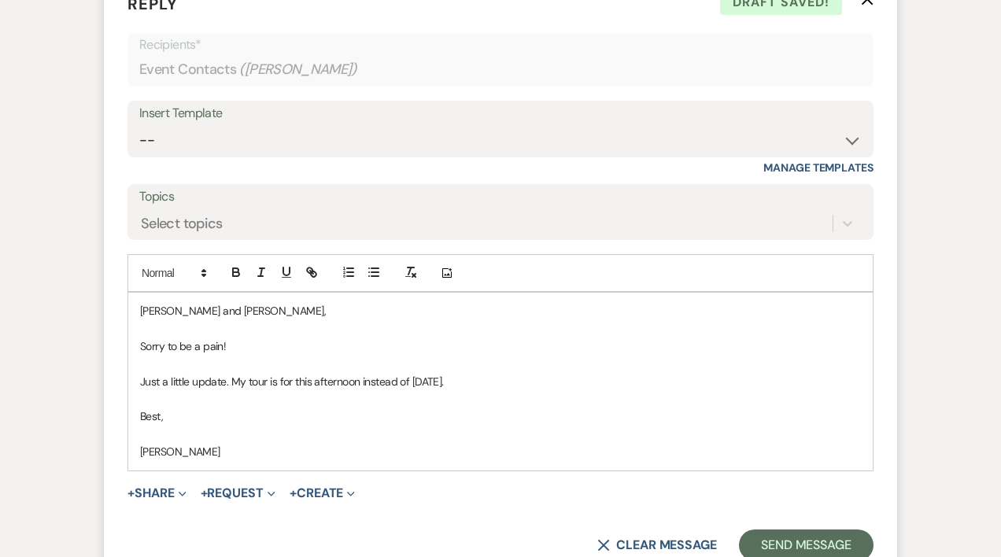
click at [502, 381] on p "Just a little update. My tour is for this afternoon instead of [DATE]." at bounding box center [500, 381] width 721 height 17
click at [788, 540] on button "Send Message" at bounding box center [806, 545] width 135 height 31
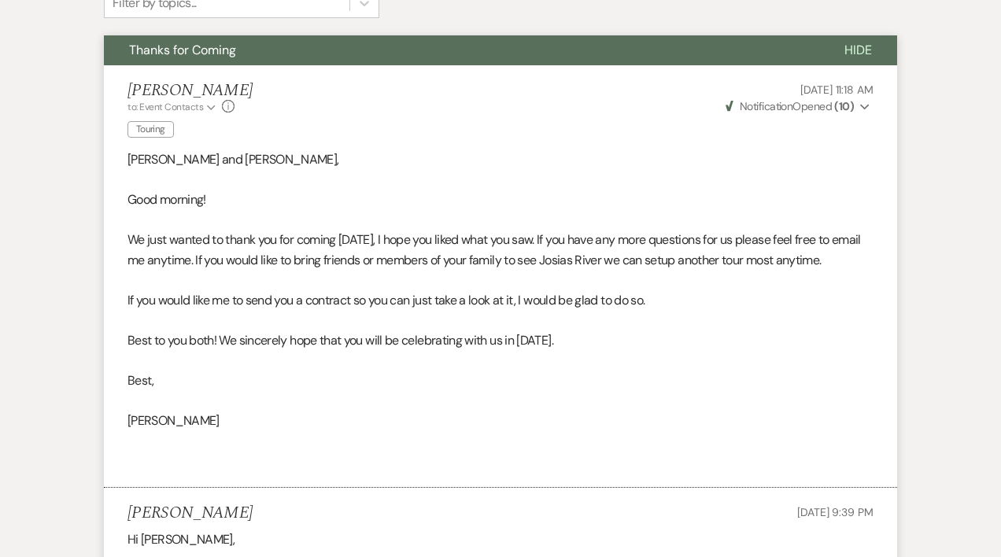
scroll to position [0, 0]
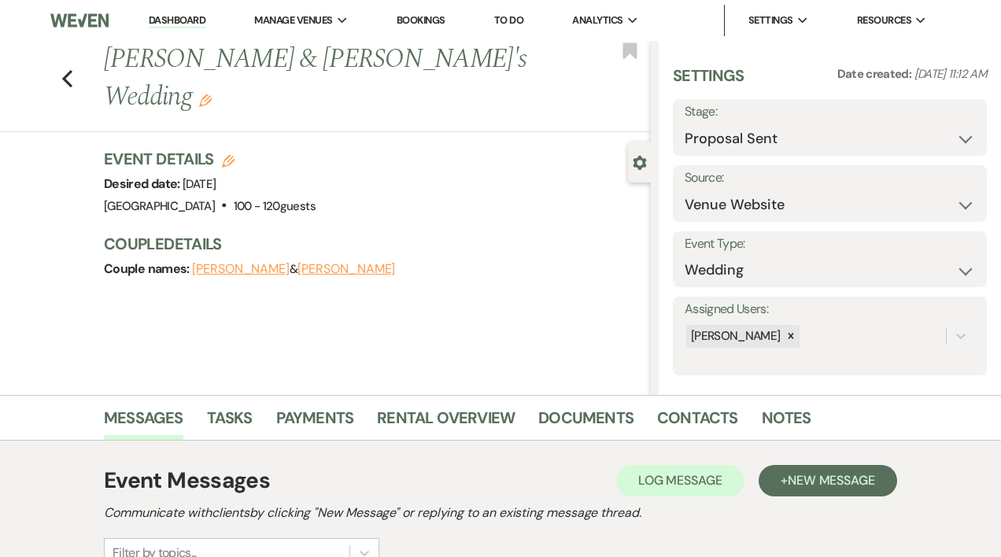
click at [158, 18] on link "Dashboard" at bounding box center [177, 20] width 57 height 15
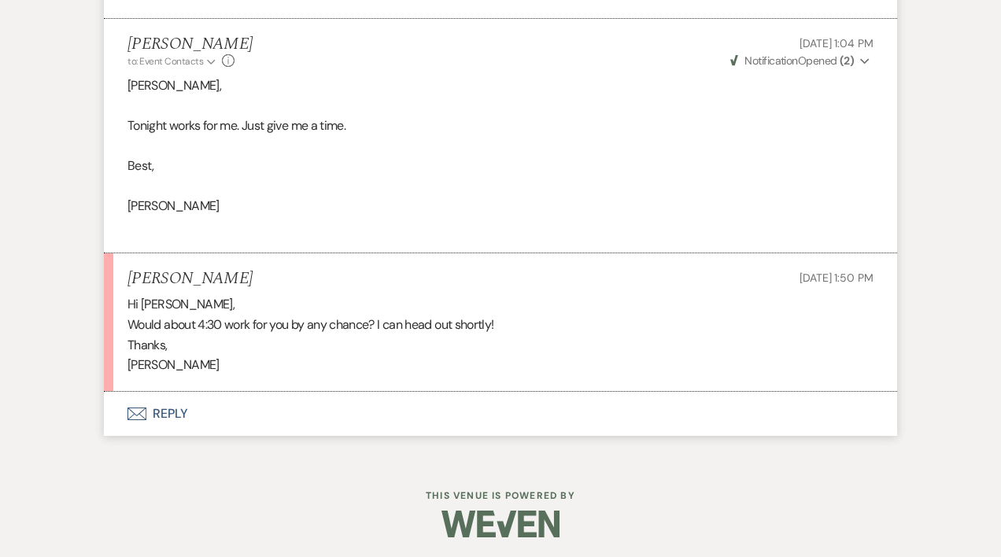
scroll to position [4087, 0]
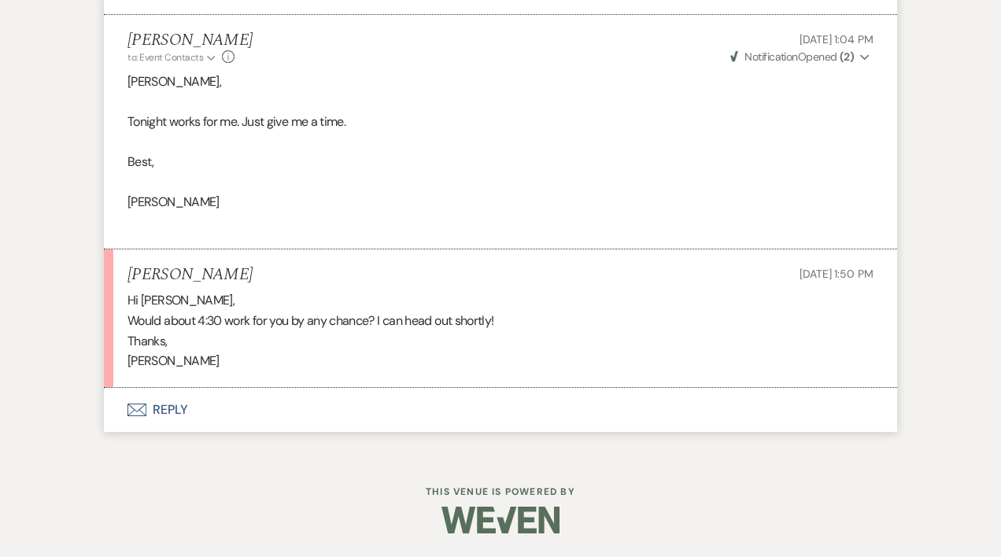
click at [172, 417] on button "Envelope Reply" at bounding box center [500, 410] width 793 height 44
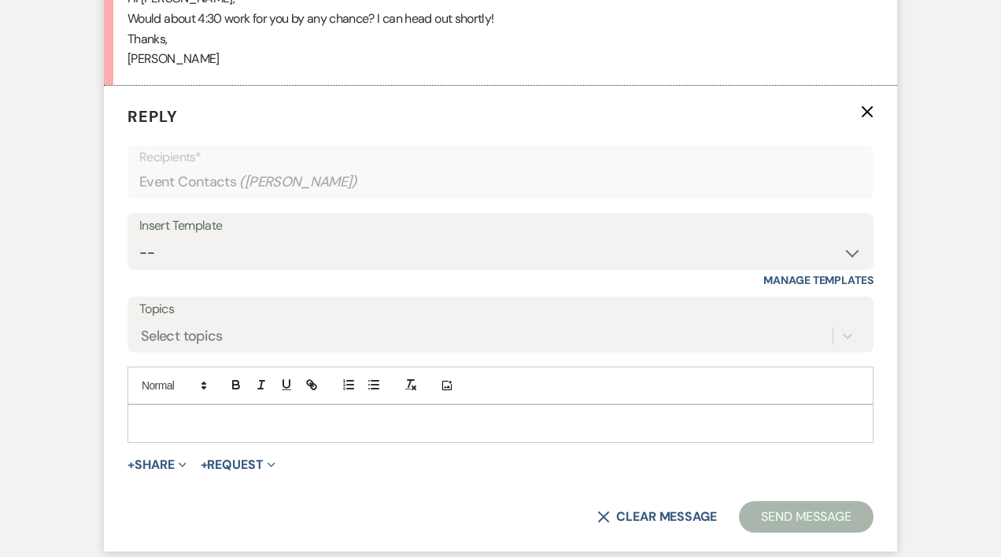
scroll to position [4435, 0]
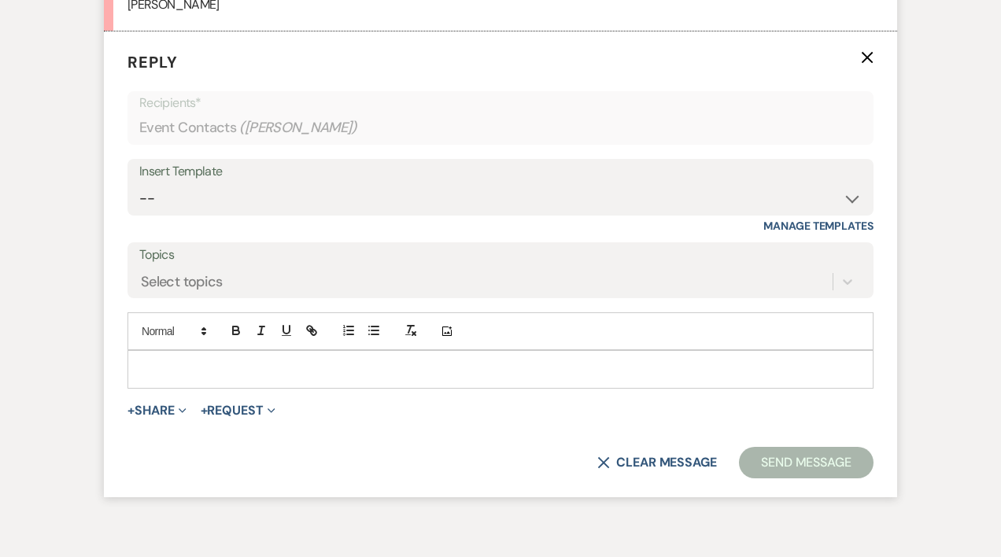
click at [231, 378] on p at bounding box center [500, 368] width 721 height 17
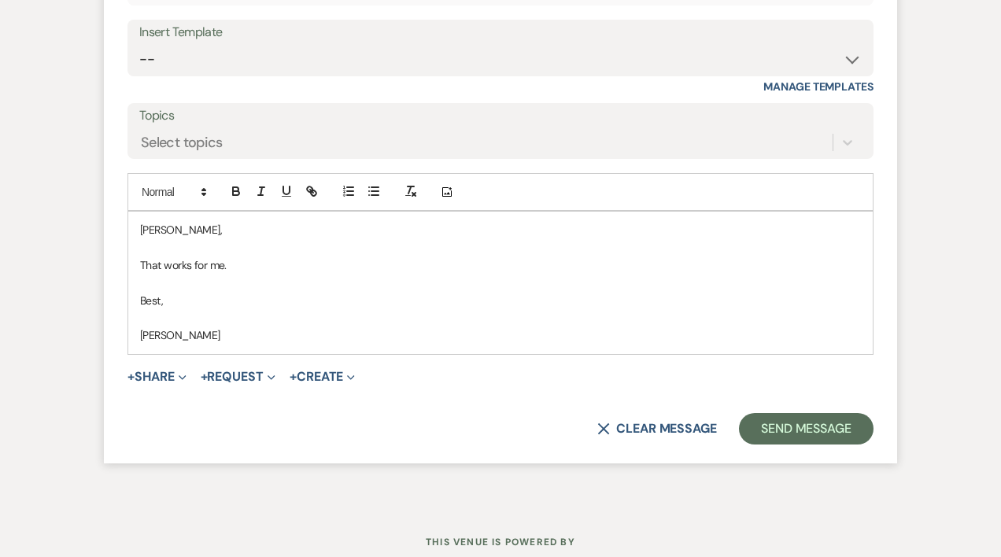
scroll to position [4644, 0]
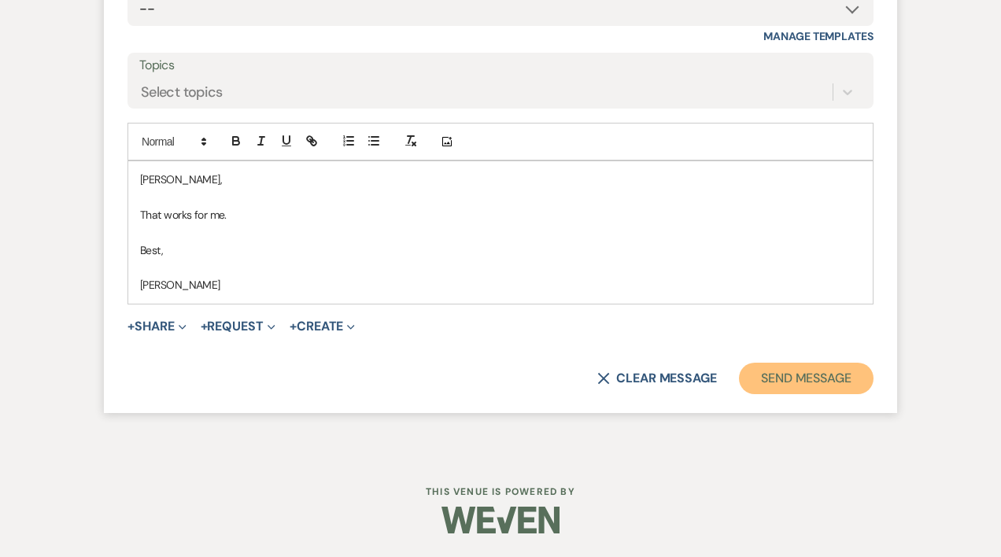
click at [837, 375] on button "Send Message" at bounding box center [806, 378] width 135 height 31
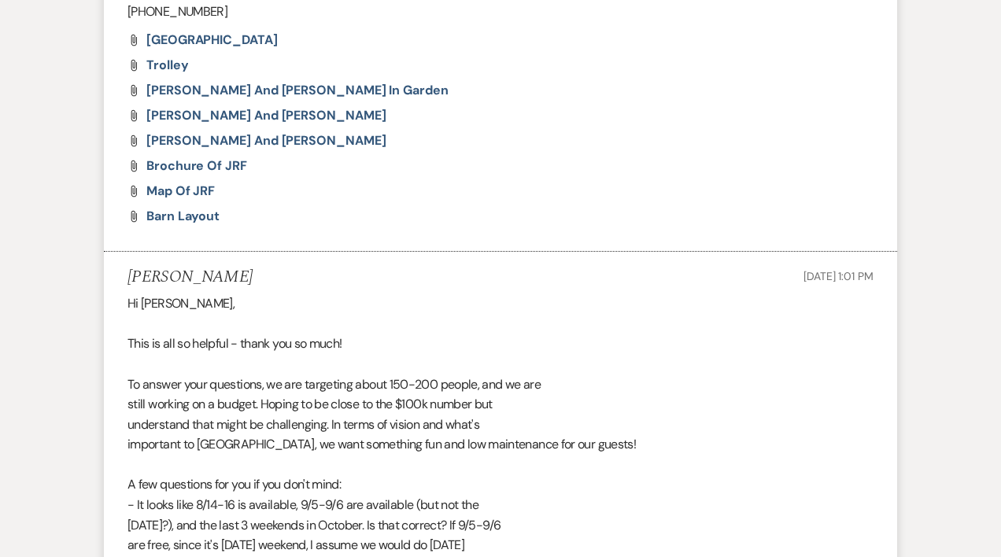
scroll to position [2264, 0]
